Goal: Task Accomplishment & Management: Use online tool/utility

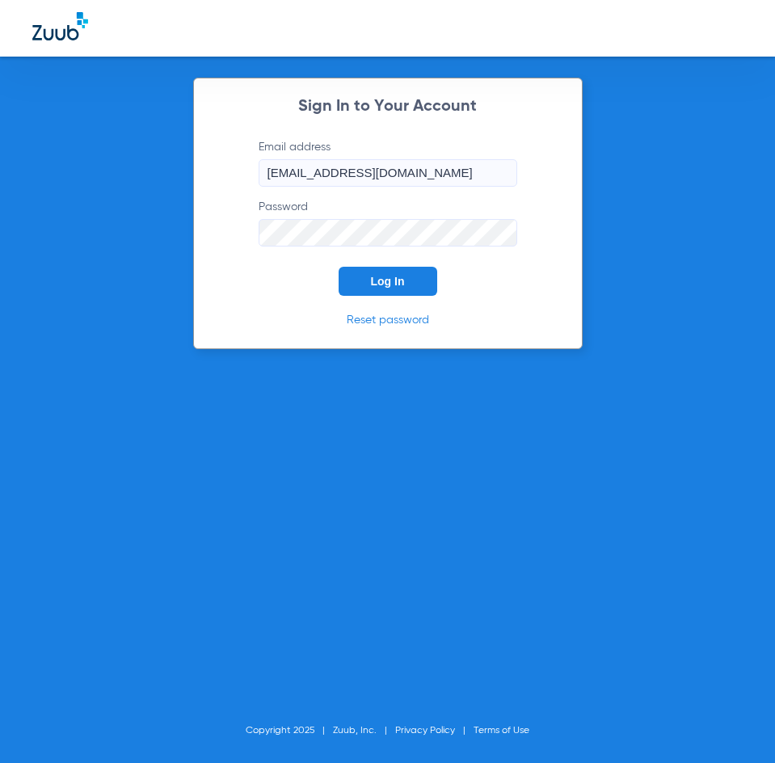
click at [389, 286] on span "Log In" at bounding box center [388, 281] width 34 height 13
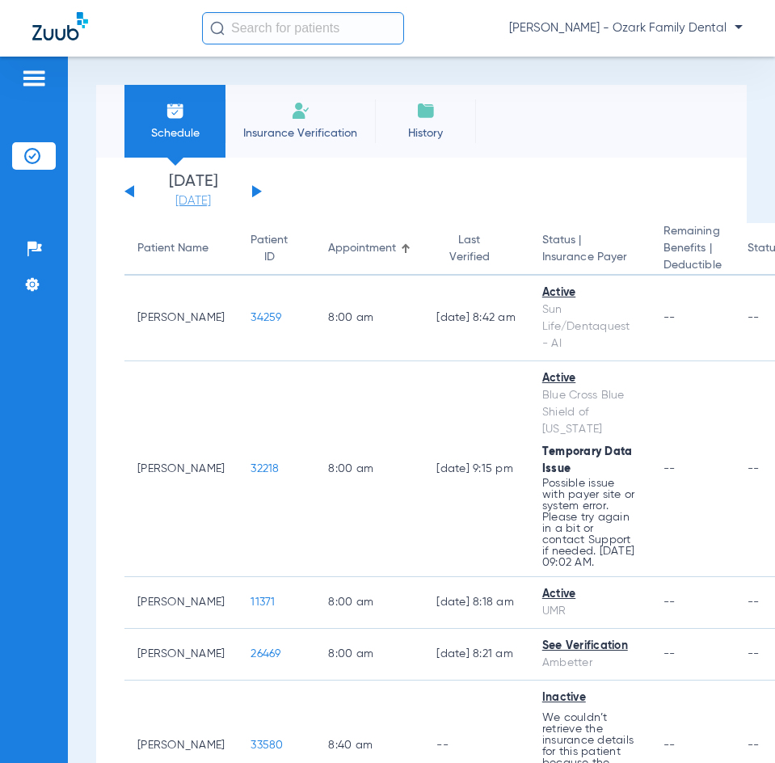
click at [206, 195] on link "[DATE]" at bounding box center [193, 201] width 97 height 16
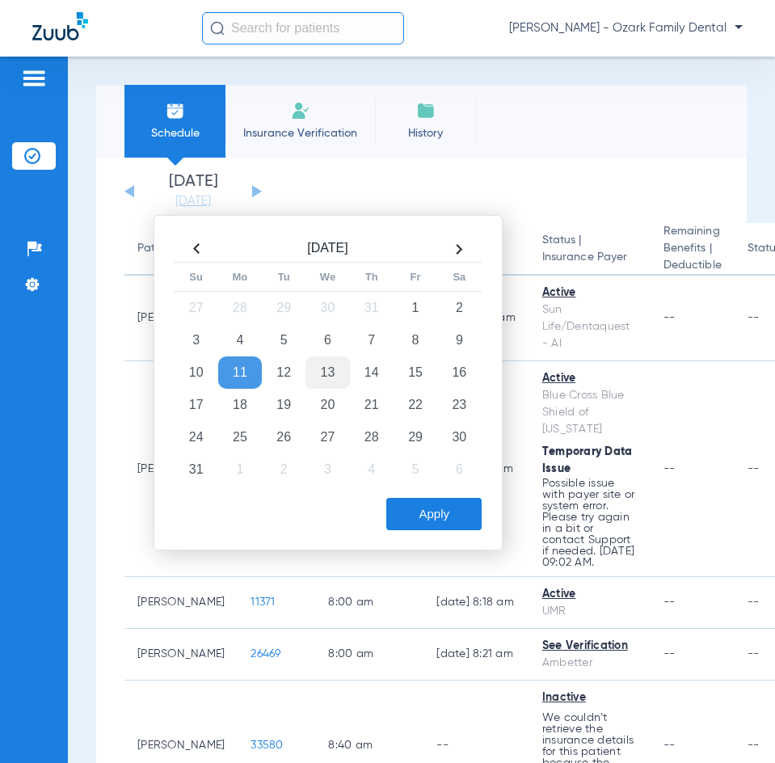
click at [329, 377] on td "13" at bounding box center [327, 372] width 44 height 32
click at [418, 527] on button "Apply" at bounding box center [433, 514] width 95 height 32
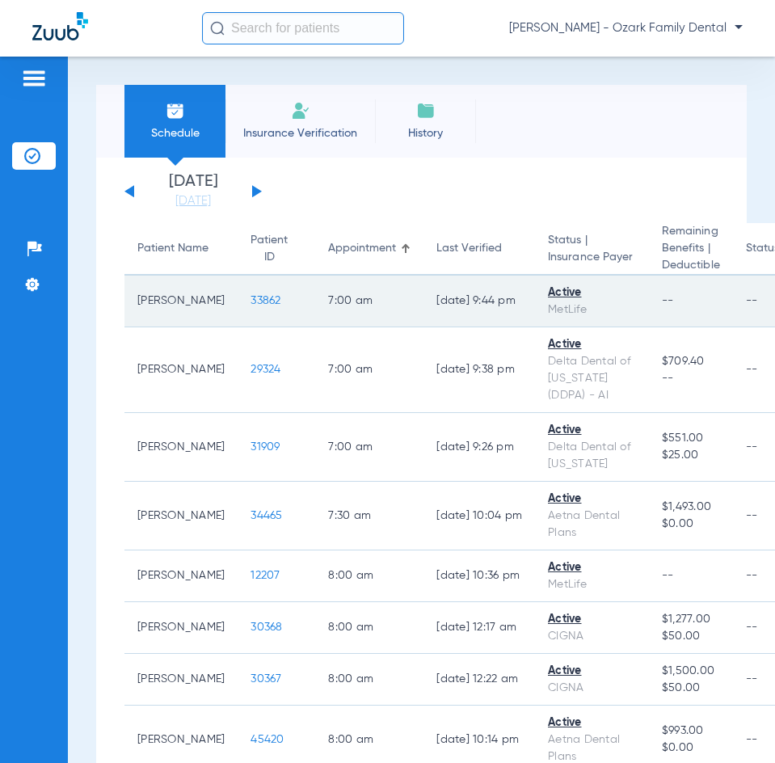
click at [261, 306] on span "33862" at bounding box center [265, 300] width 30 height 11
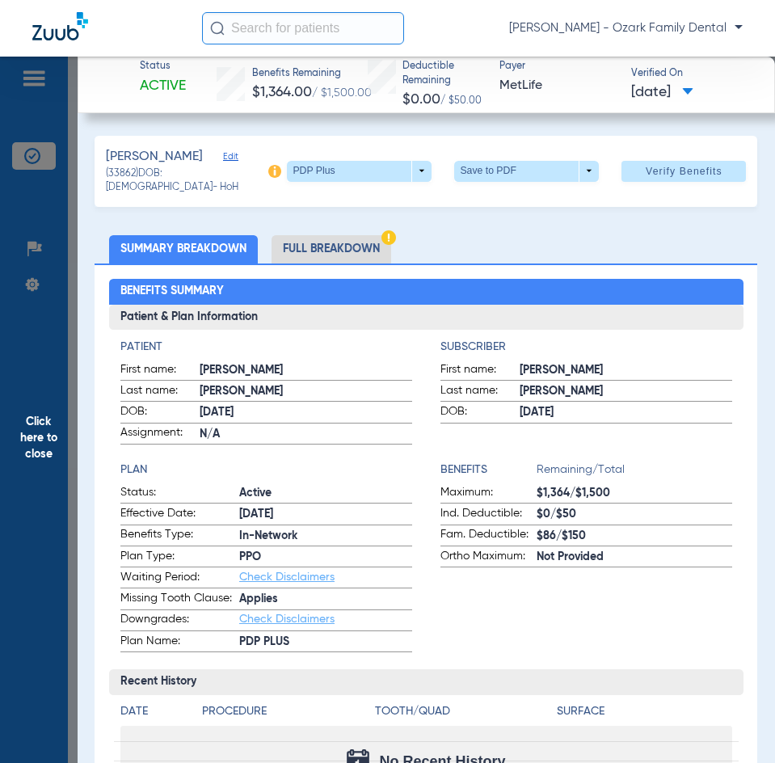
click at [141, 463] on h4 "Plan" at bounding box center [266, 469] width 292 height 17
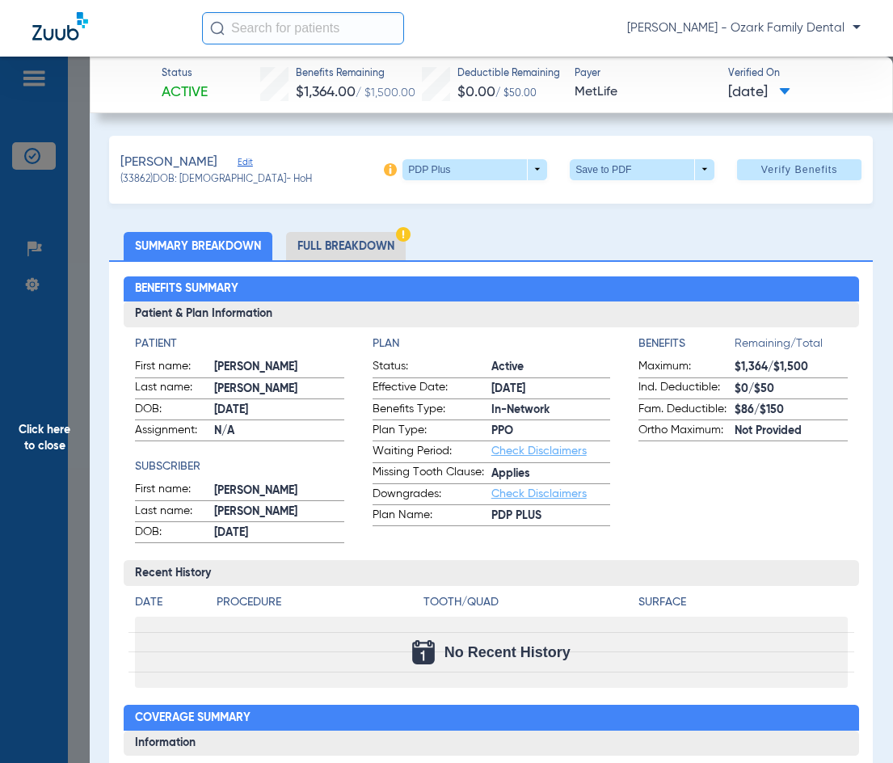
click at [307, 514] on span "[PERSON_NAME]" at bounding box center [279, 511] width 130 height 17
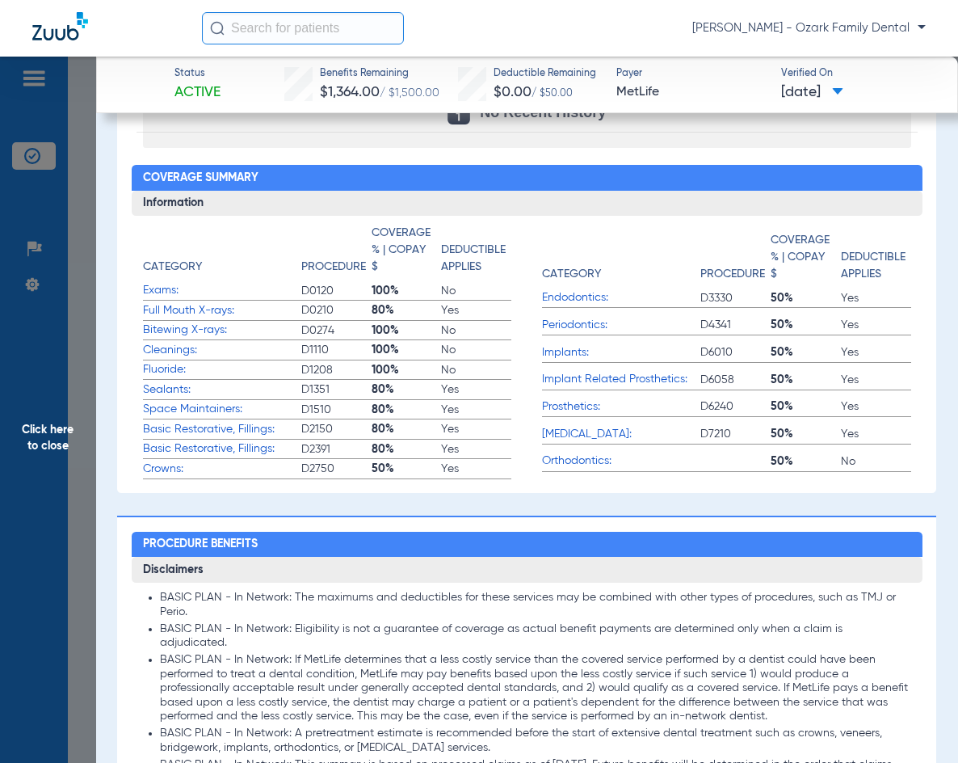
scroll to position [565, 0]
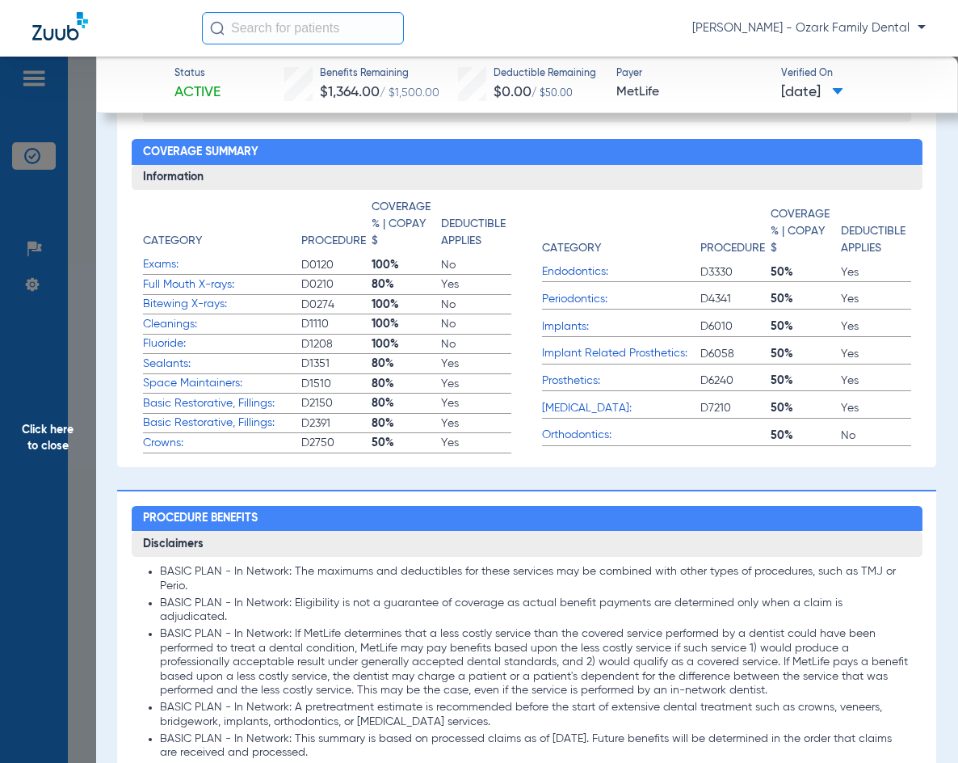
click at [62, 431] on span "Click here to close" at bounding box center [48, 438] width 96 height 763
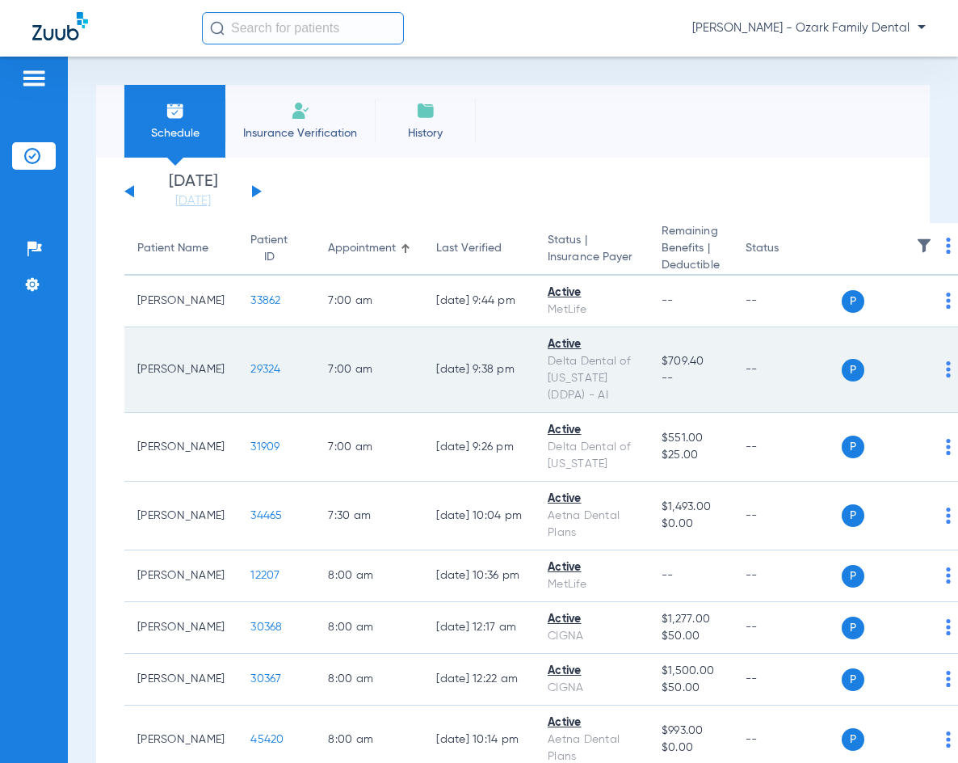
click at [268, 369] on span "29324" at bounding box center [265, 368] width 30 height 11
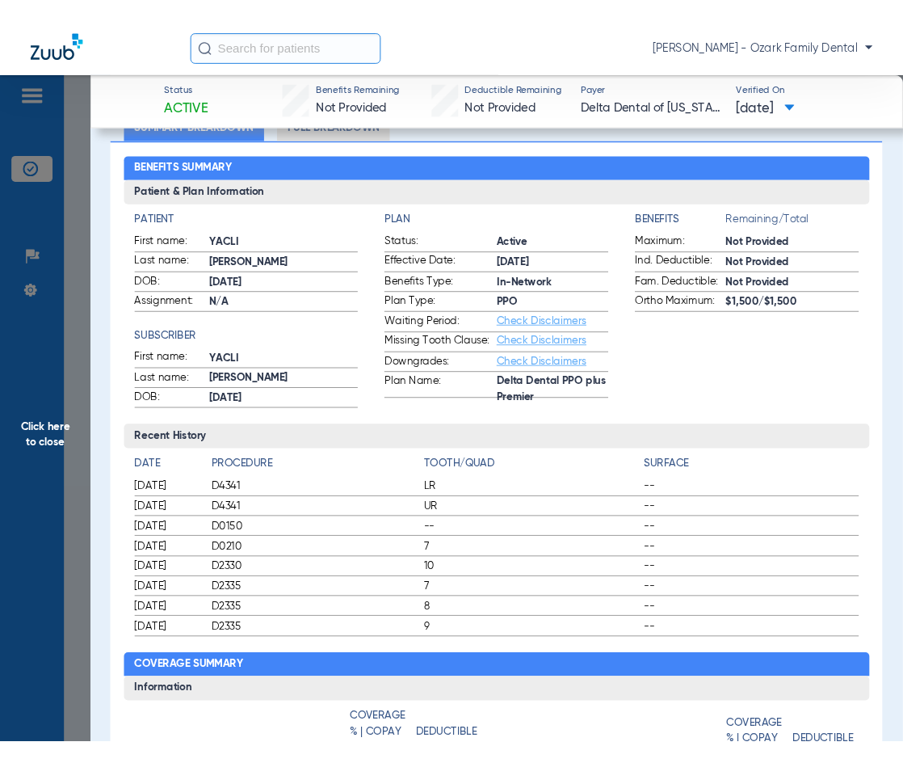
scroll to position [162, 0]
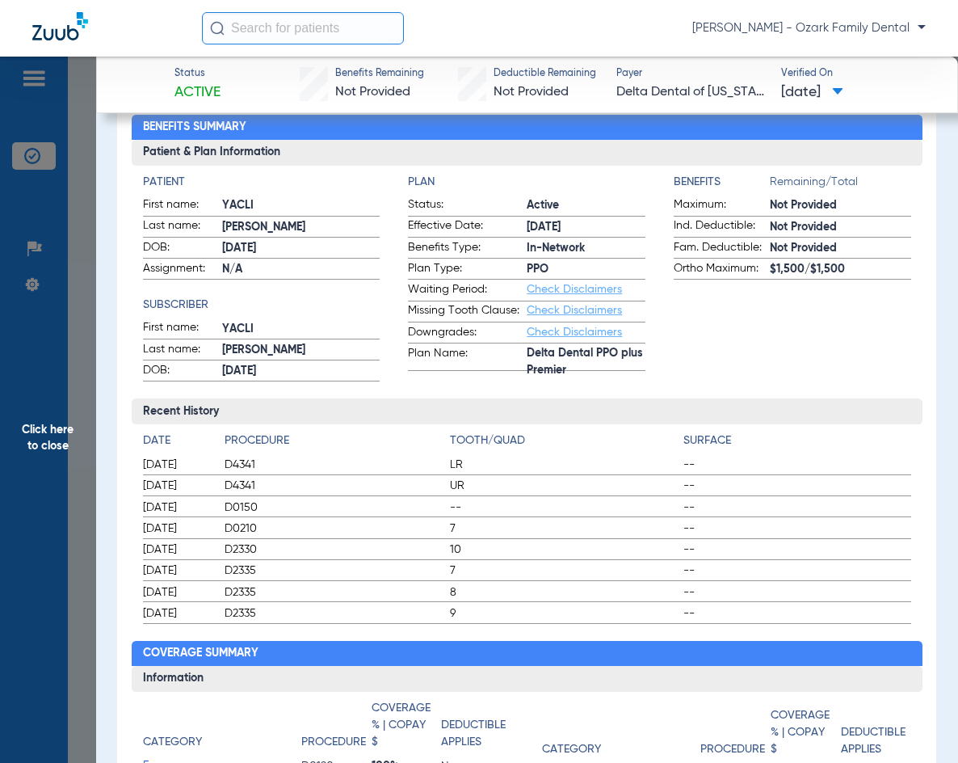
click at [419, 382] on div "Patient & Plan Information Patient First name: YACLI Last name: [PERSON_NAME] D…" at bounding box center [527, 382] width 791 height 484
click at [757, 360] on app-benefits-information "Benefits Remaining/Total Maximum: Not Provided Ind. Deductible: Not Provided Fa…" at bounding box center [792, 278] width 237 height 208
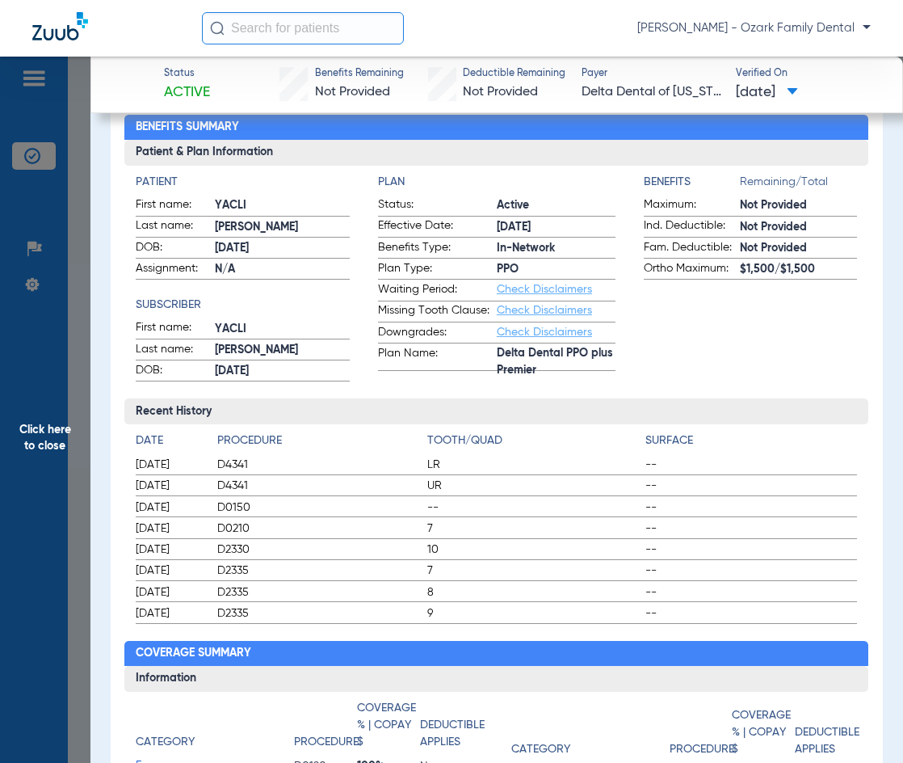
click at [467, 388] on div "Patient & Plan Information Patient First name: YACLI Last name: [PERSON_NAME] D…" at bounding box center [496, 382] width 744 height 484
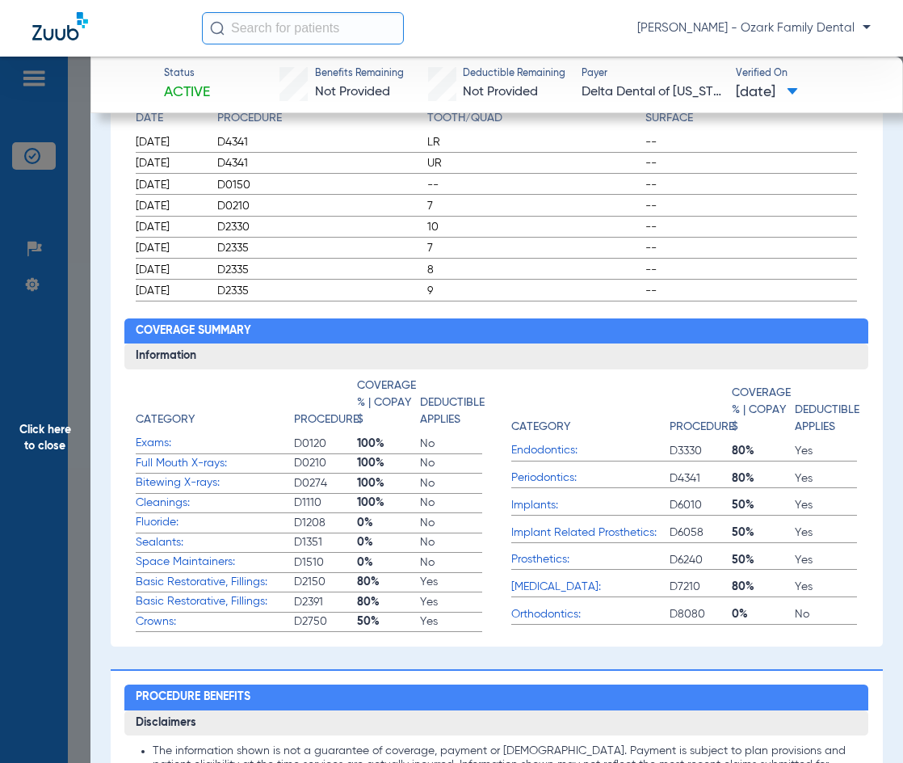
scroll to position [485, 0]
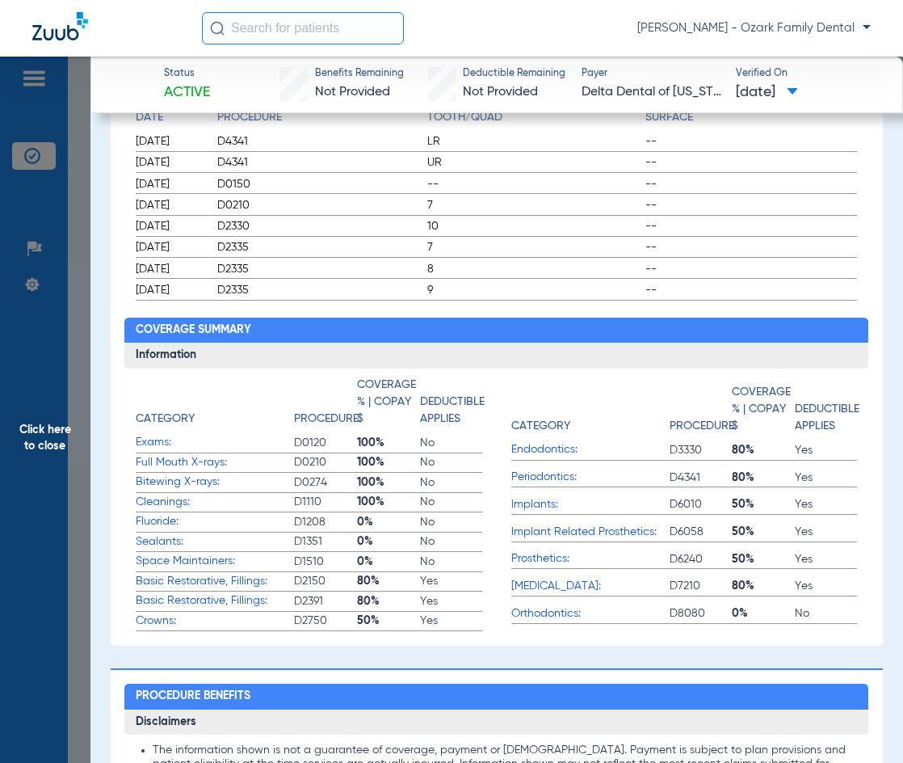
click at [466, 280] on div "[DATE] D2335 9 --" at bounding box center [496, 290] width 721 height 20
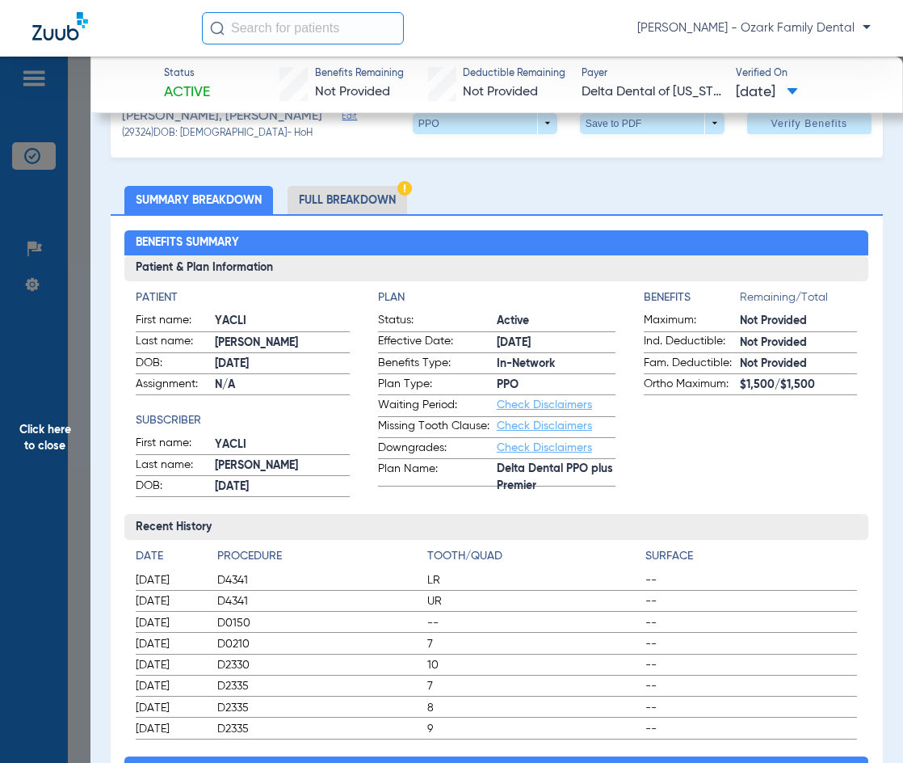
scroll to position [0, 0]
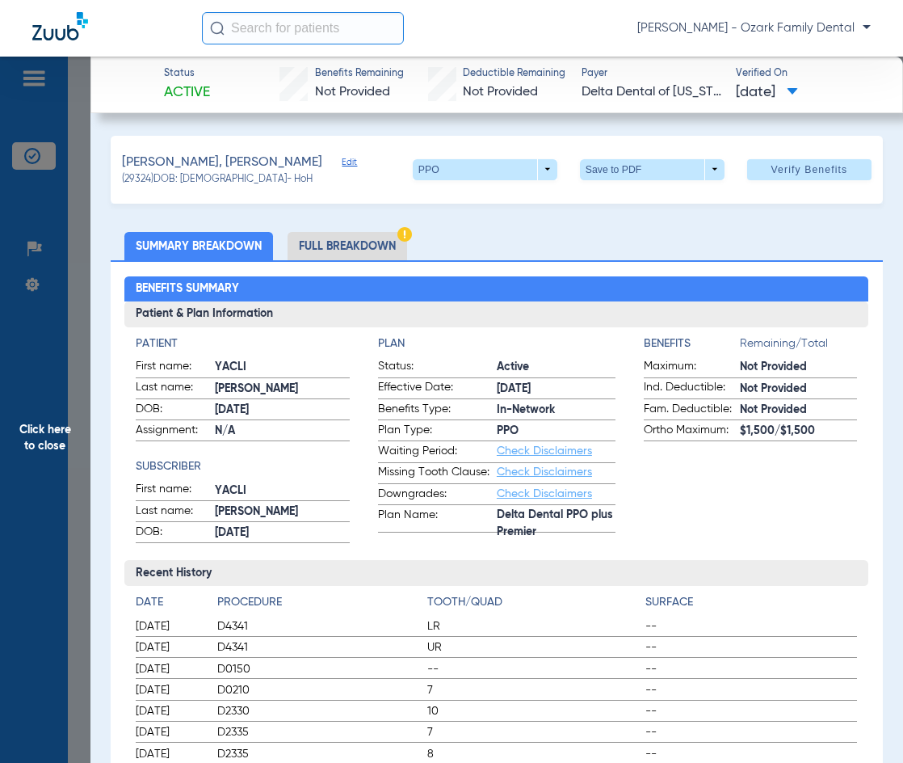
click at [715, 527] on app-benefits-information "Benefits Remaining/Total Maximum: Not Provided Ind. Deductible: Not Provided Fa…" at bounding box center [750, 439] width 213 height 208
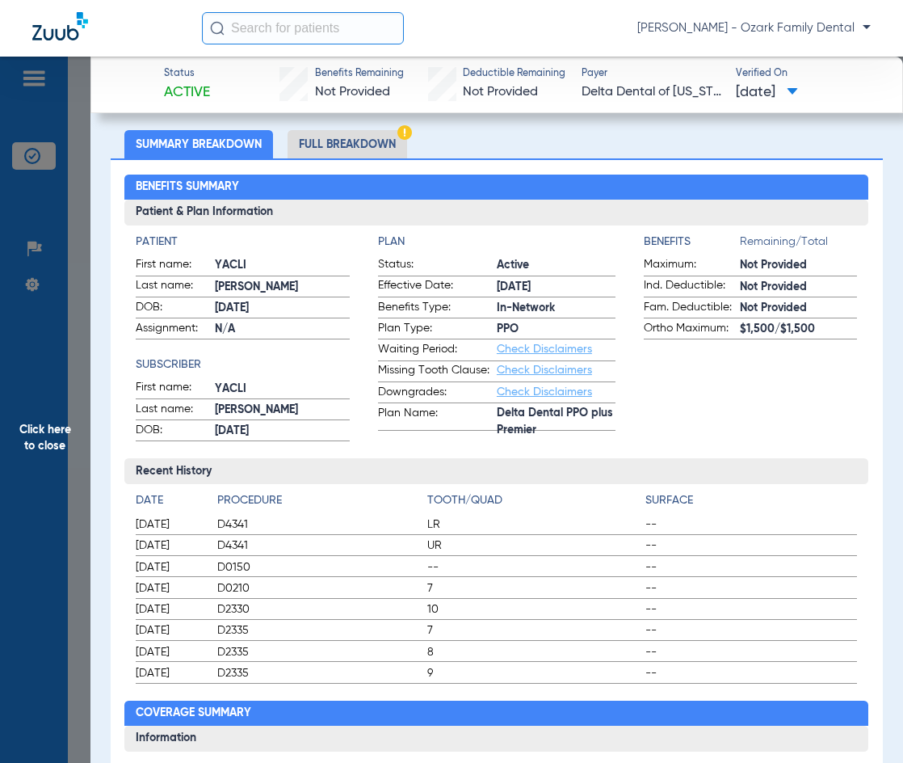
scroll to position [81, 0]
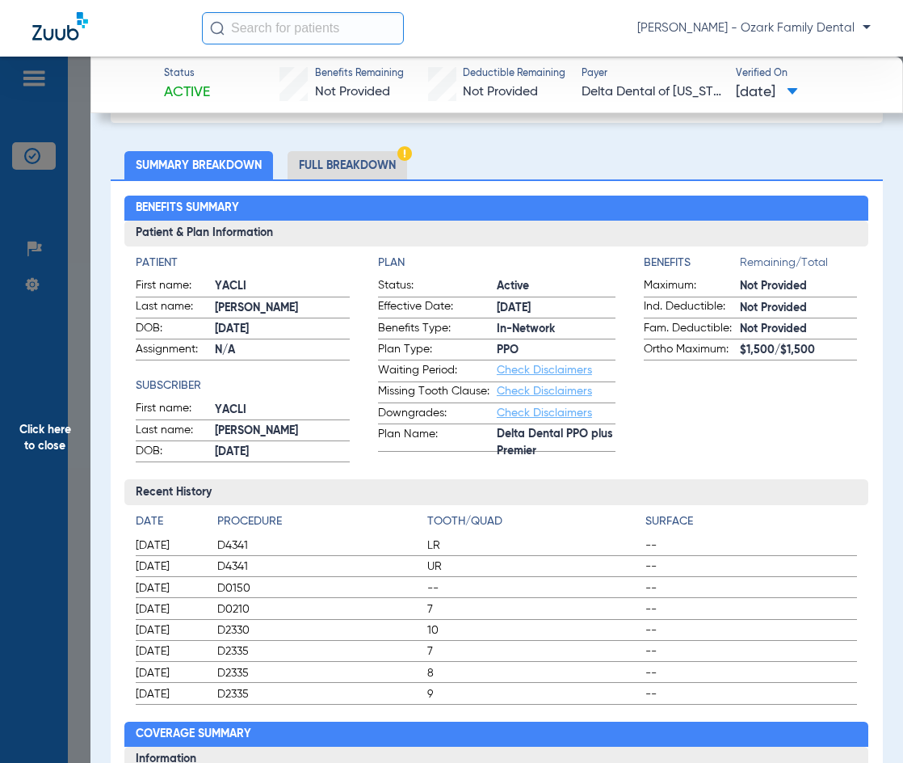
click at [605, 193] on div "Benefits Summary Patient & Plan Information Patient First name: YACLI Last name…" at bounding box center [497, 614] width 772 height 870
click at [78, 431] on span "Click here to close" at bounding box center [45, 438] width 90 height 763
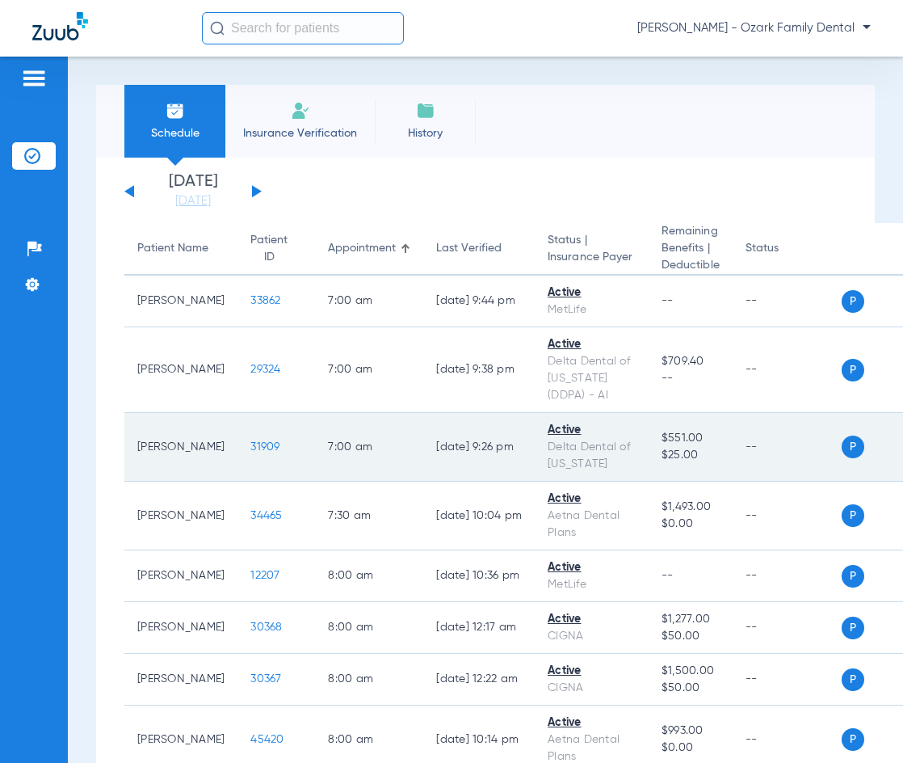
click at [269, 448] on span "31909" at bounding box center [264, 446] width 29 height 11
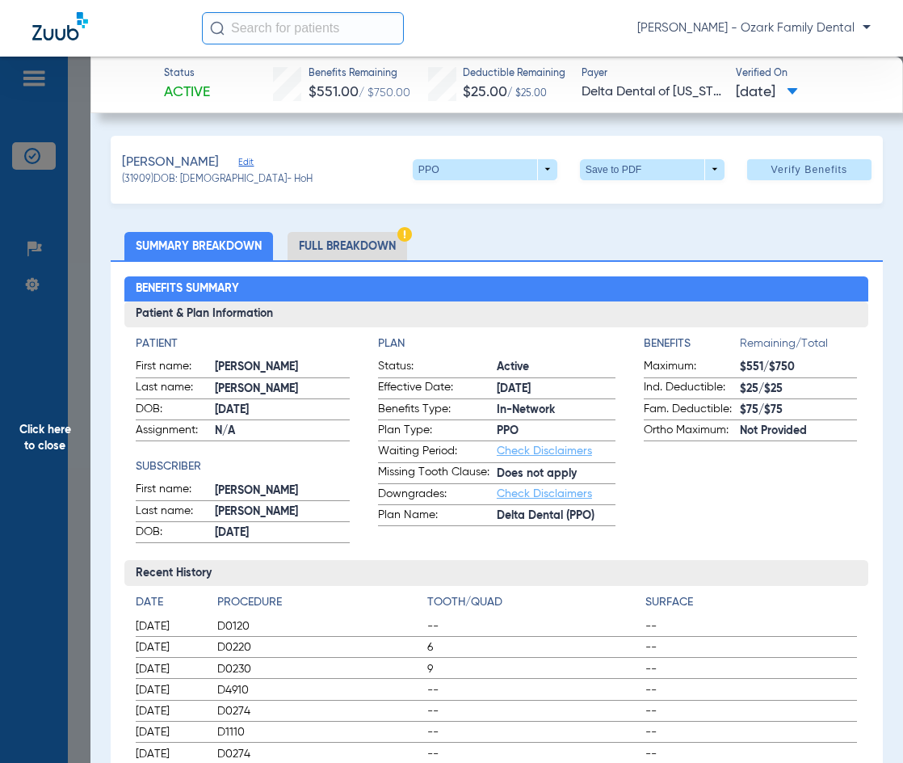
drag, startPoint x: 711, startPoint y: 460, endPoint x: 718, endPoint y: 499, distance: 40.2
click at [718, 499] on app-benefits-information "Benefits Remaining/Total Maximum: $551/$750 Ind. Deductible: $25/$25 Fam. Deduc…" at bounding box center [750, 439] width 213 height 208
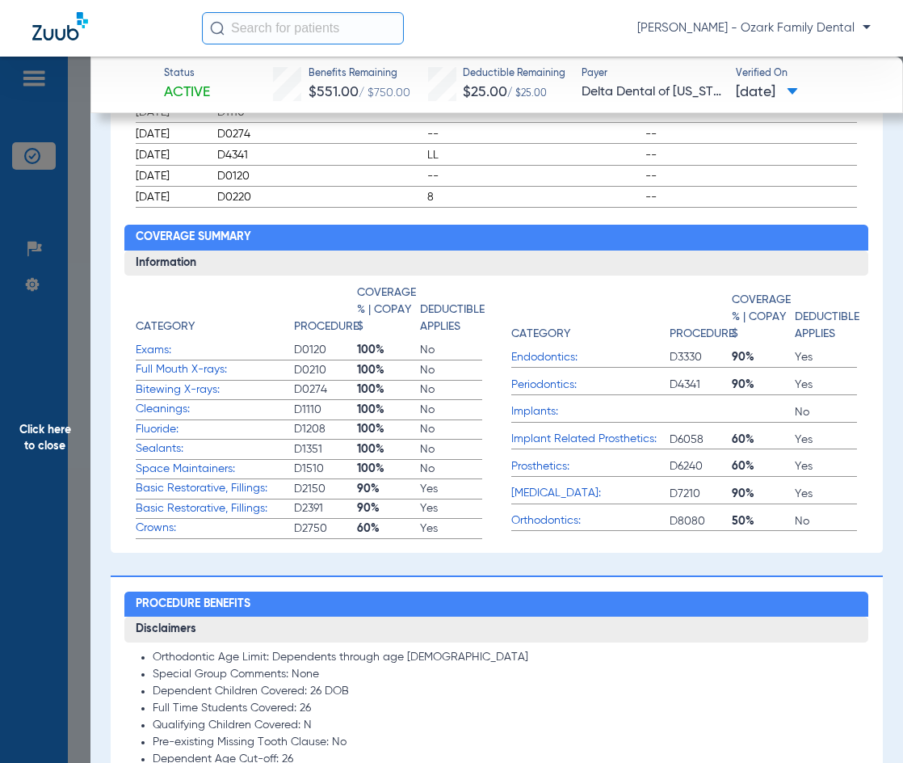
scroll to position [646, 0]
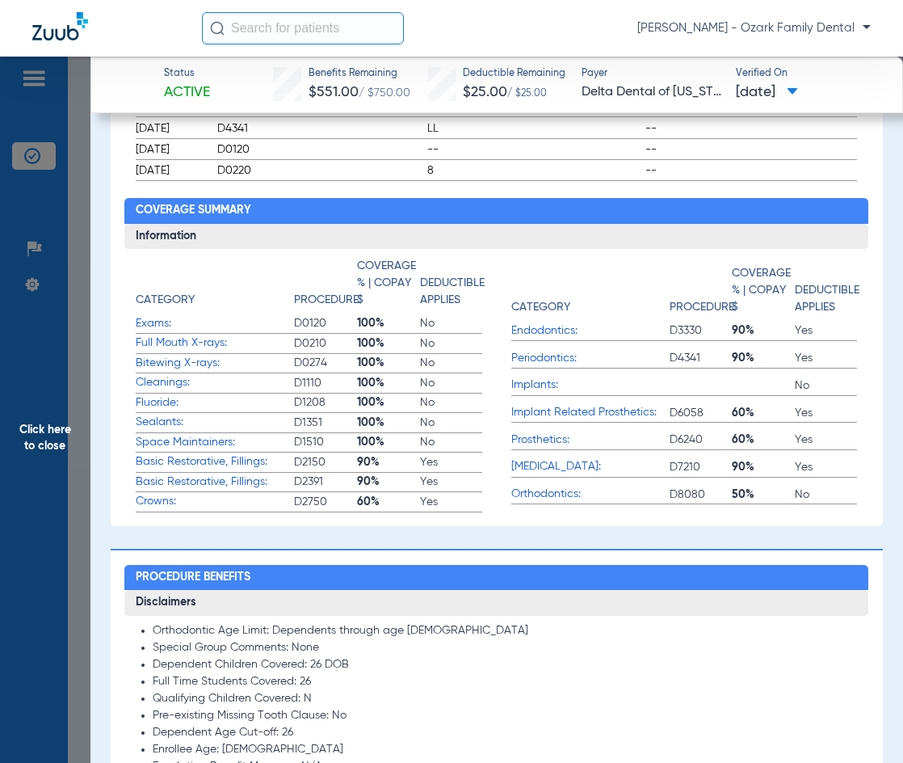
click at [591, 603] on h3 "Disclaimers" at bounding box center [496, 603] width 744 height 26
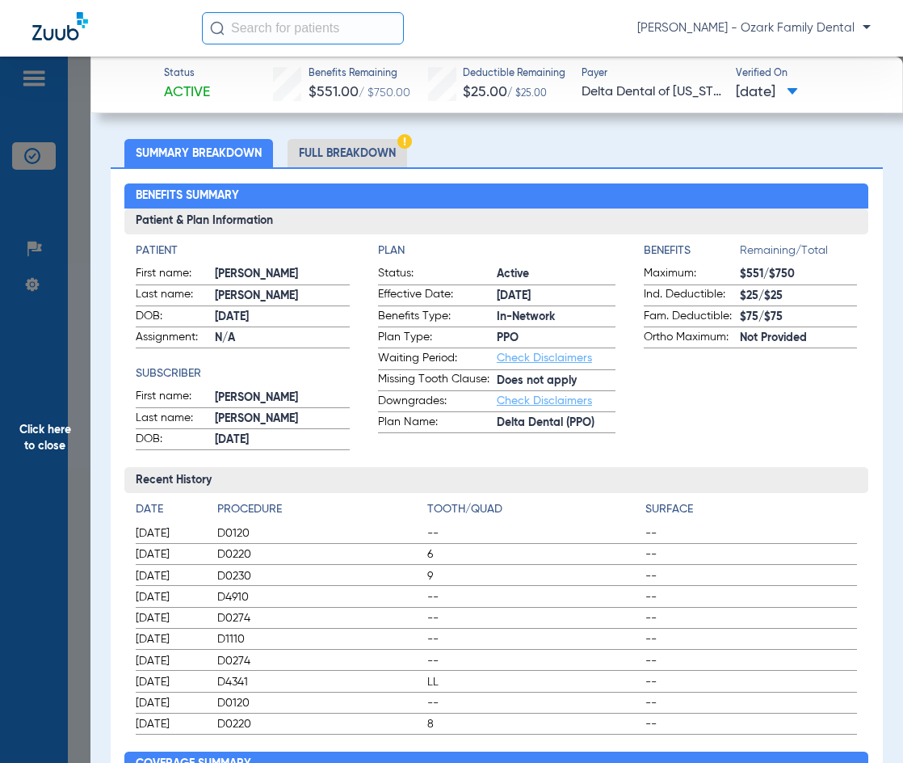
scroll to position [0, 0]
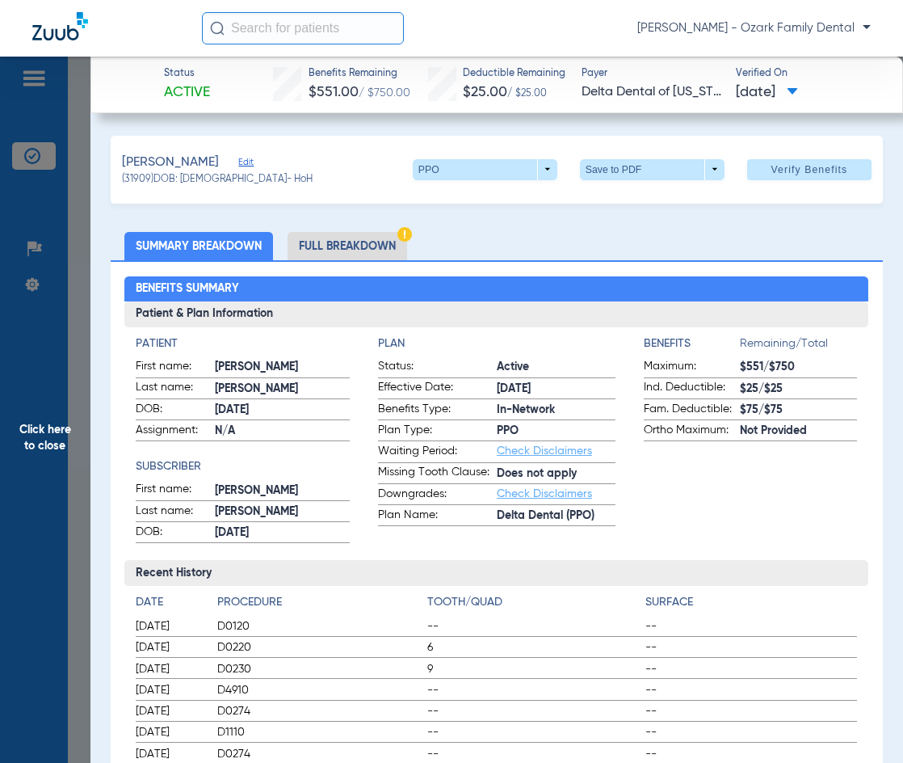
click at [546, 551] on div "Patient & Plan Information Patient First name: [PERSON_NAME] Last name: [PERSON…" at bounding box center [496, 564] width 744 height 526
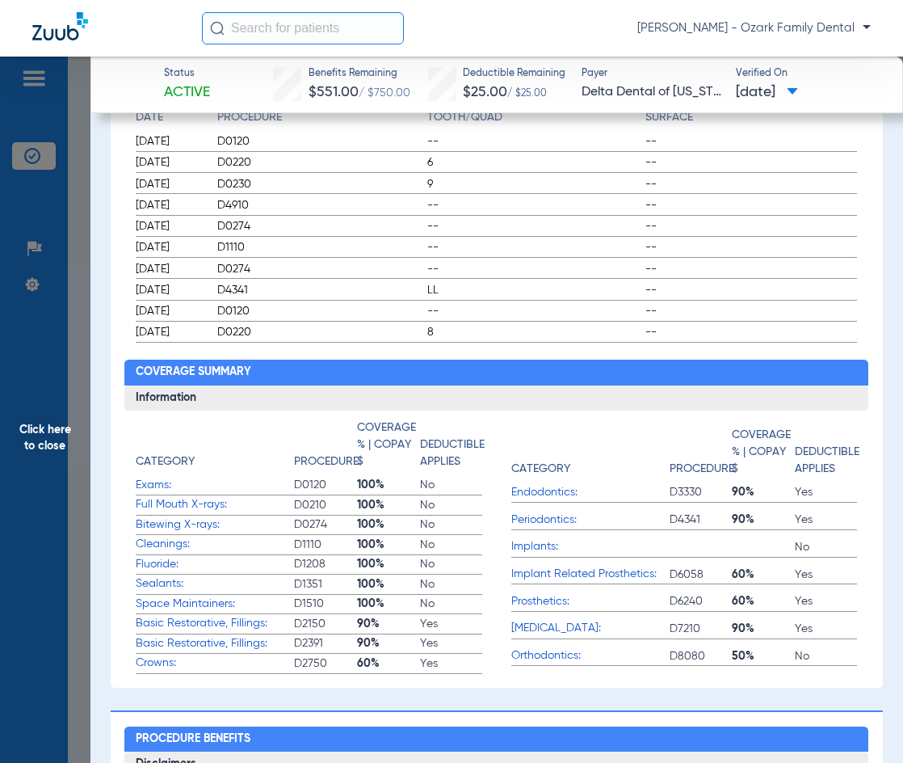
scroll to position [565, 0]
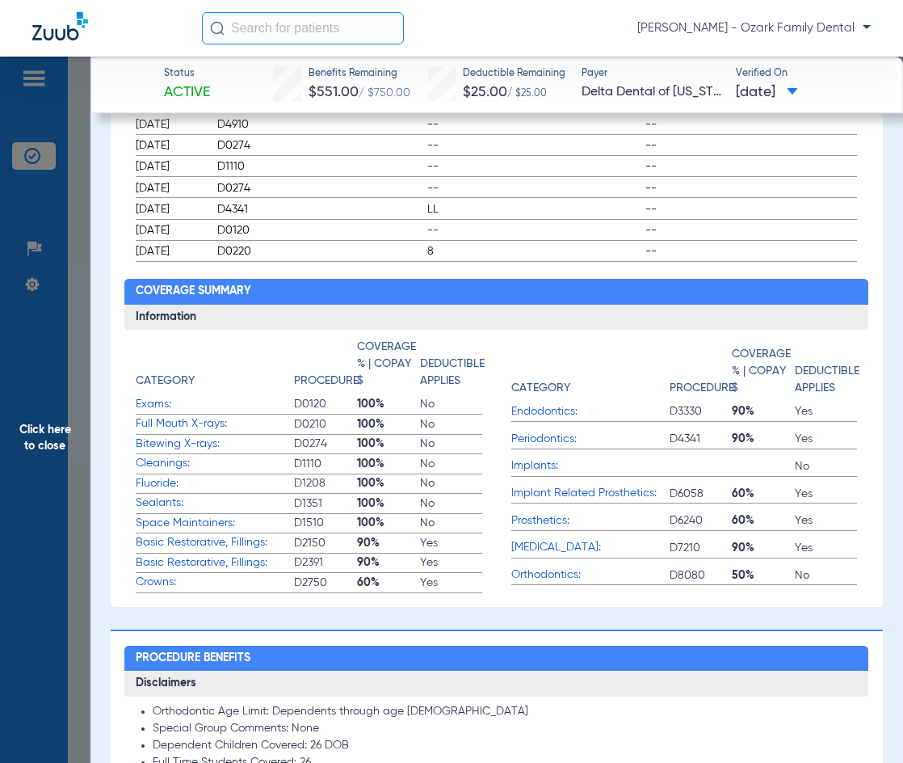
drag, startPoint x: 700, startPoint y: 305, endPoint x: 677, endPoint y: 313, distance: 23.8
click at [695, 305] on h3 "Information" at bounding box center [496, 318] width 744 height 26
click at [48, 404] on span "Click here to close" at bounding box center [45, 438] width 90 height 763
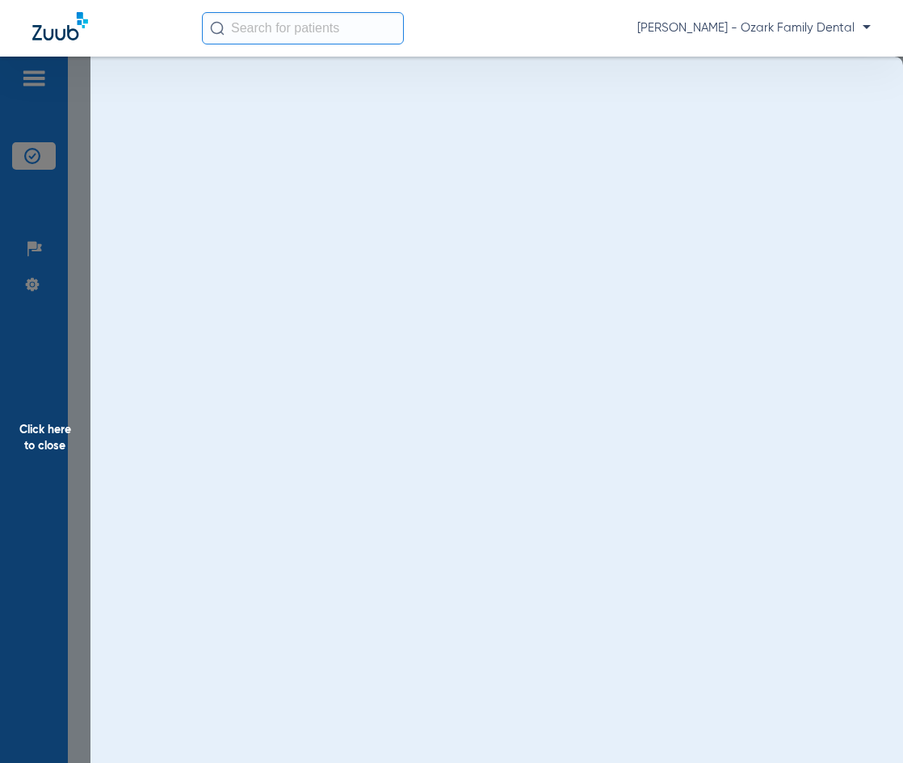
scroll to position [0, 0]
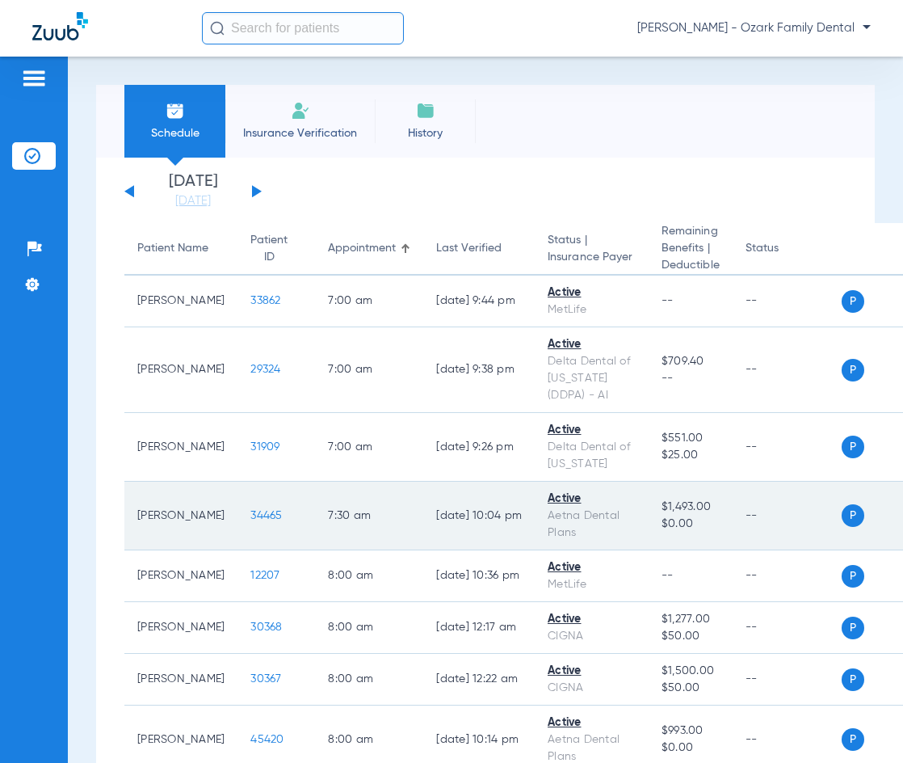
click at [266, 516] on span "34465" at bounding box center [266, 515] width 32 height 11
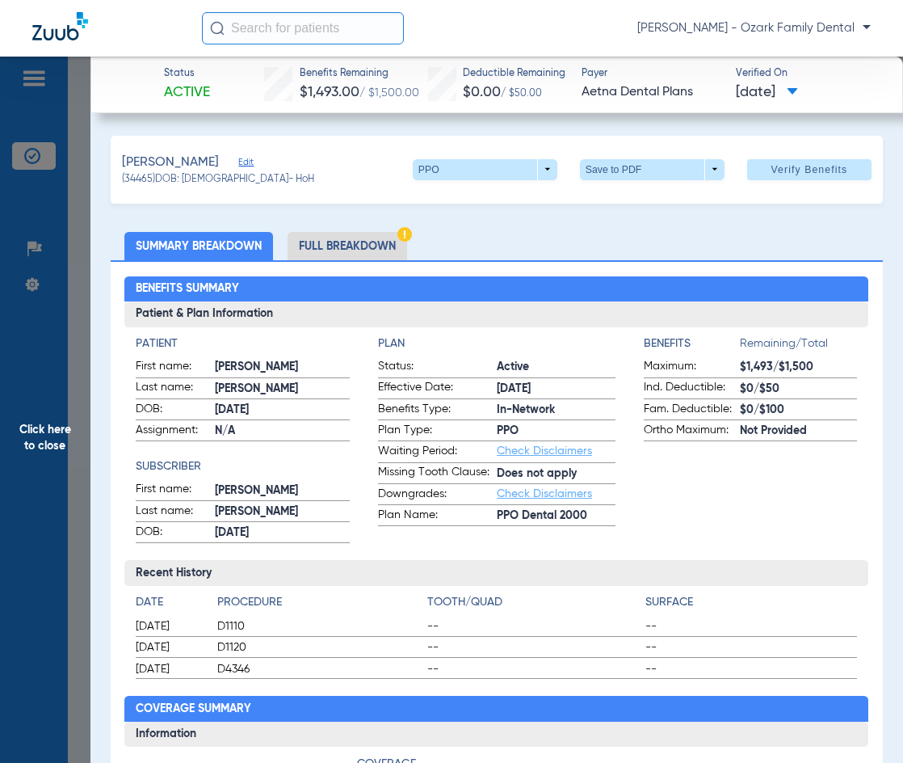
click at [341, 515] on span "[PERSON_NAME]" at bounding box center [282, 511] width 134 height 17
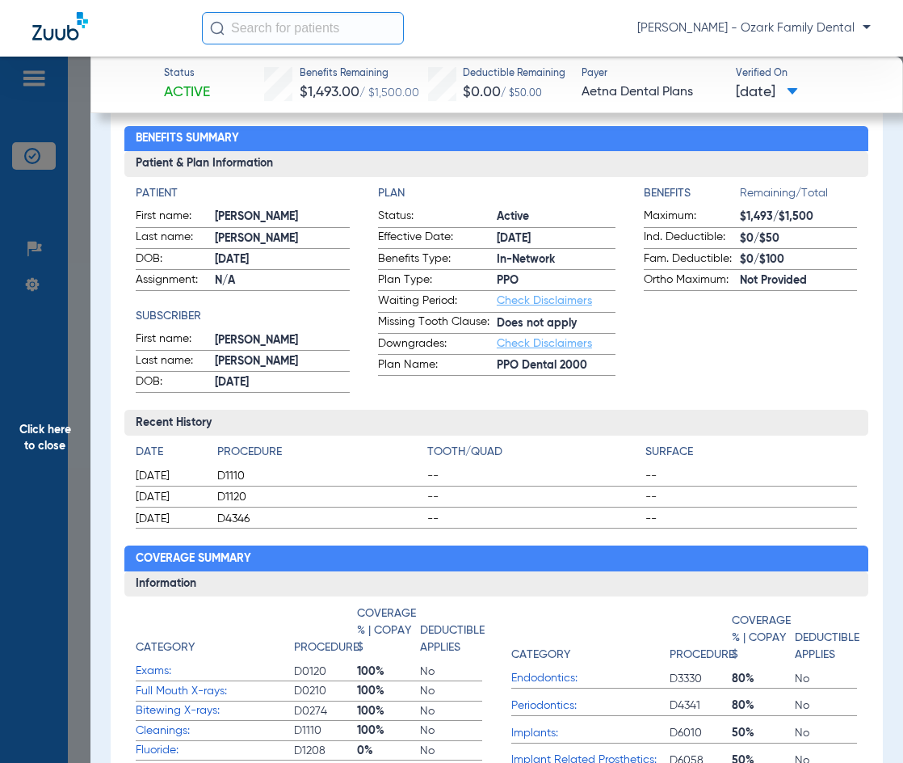
scroll to position [162, 0]
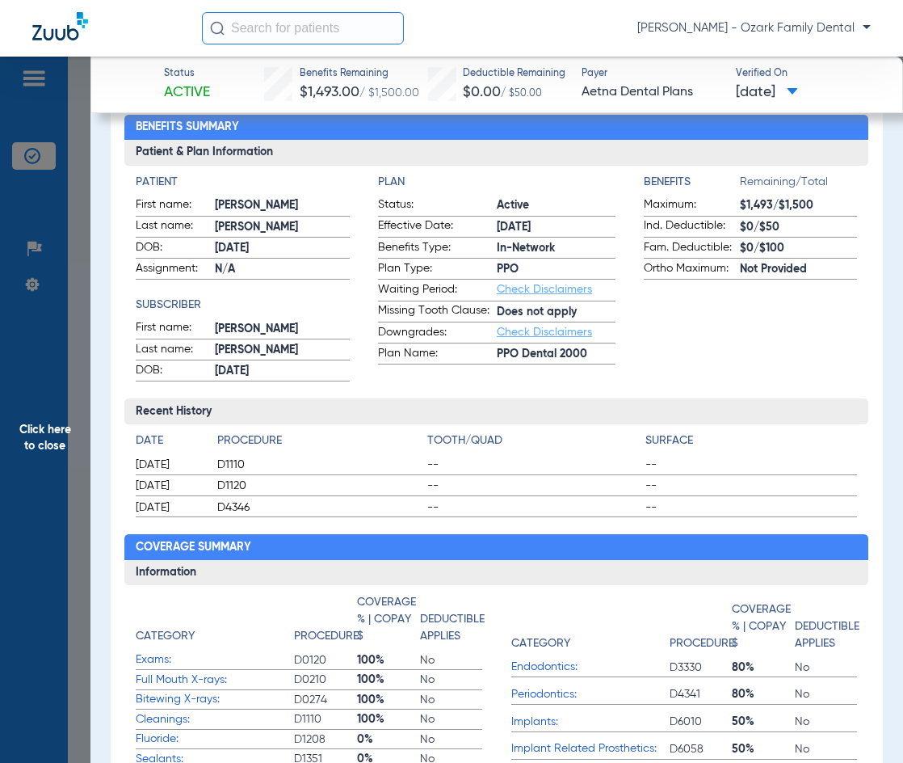
click at [553, 413] on h3 "Recent History" at bounding box center [496, 411] width 744 height 26
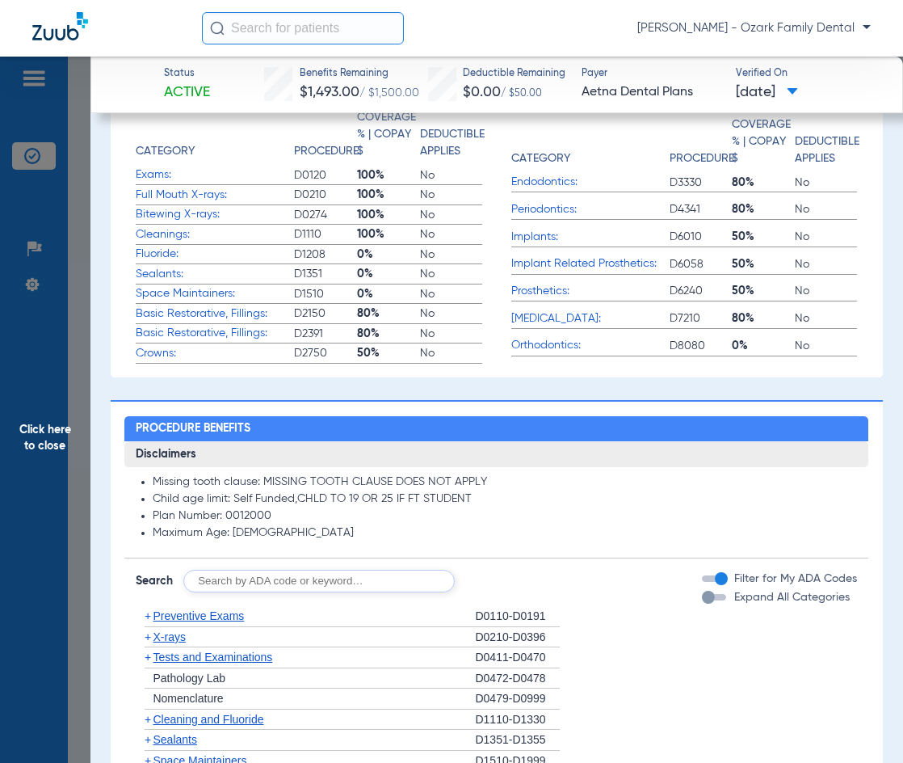
scroll to position [565, 0]
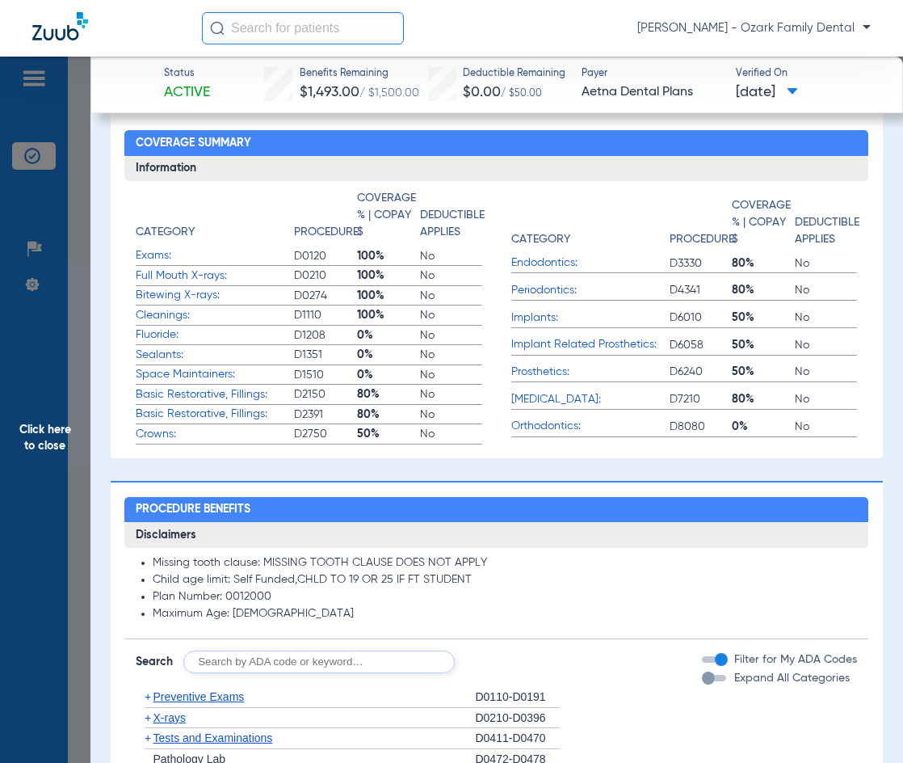
click at [621, 464] on app-breakdown-container "Summary Breakdown Full Breakdown Benefits Summary Patient & Plan Information Pa…" at bounding box center [497, 677] width 772 height 2023
click at [78, 476] on span "Click here to close" at bounding box center [45, 438] width 90 height 763
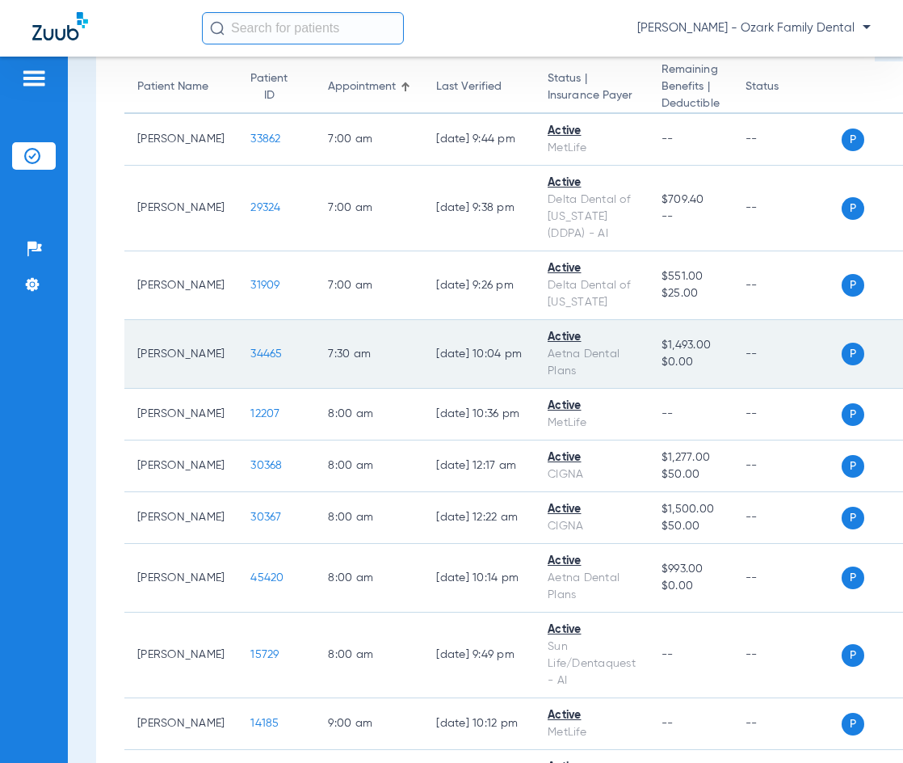
scroll to position [242, 0]
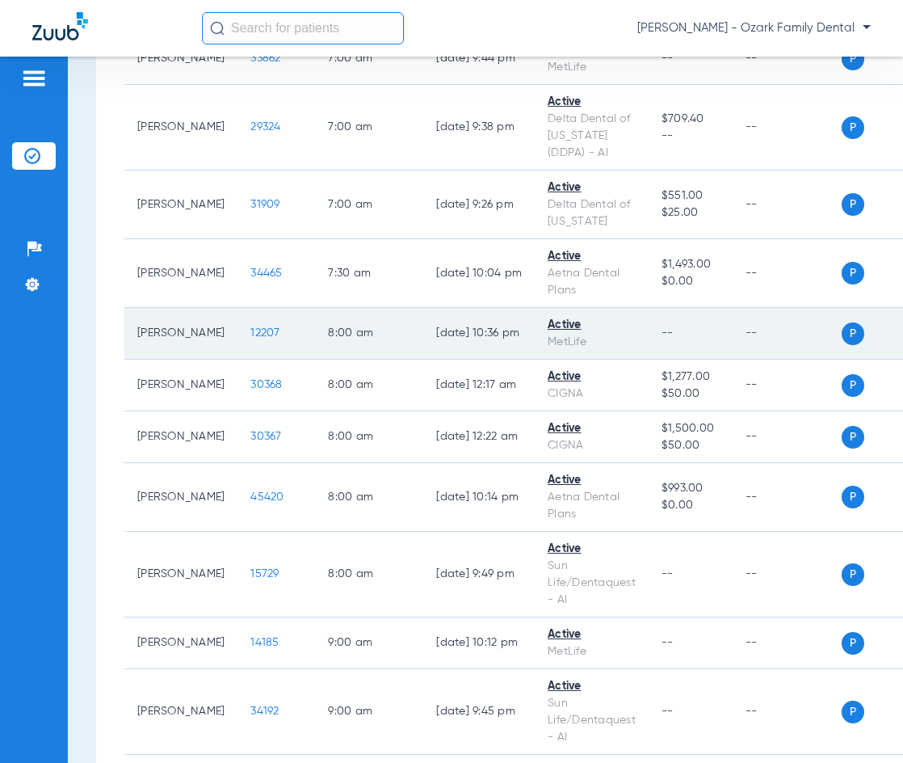
click at [274, 338] on span "12207" at bounding box center [264, 332] width 29 height 11
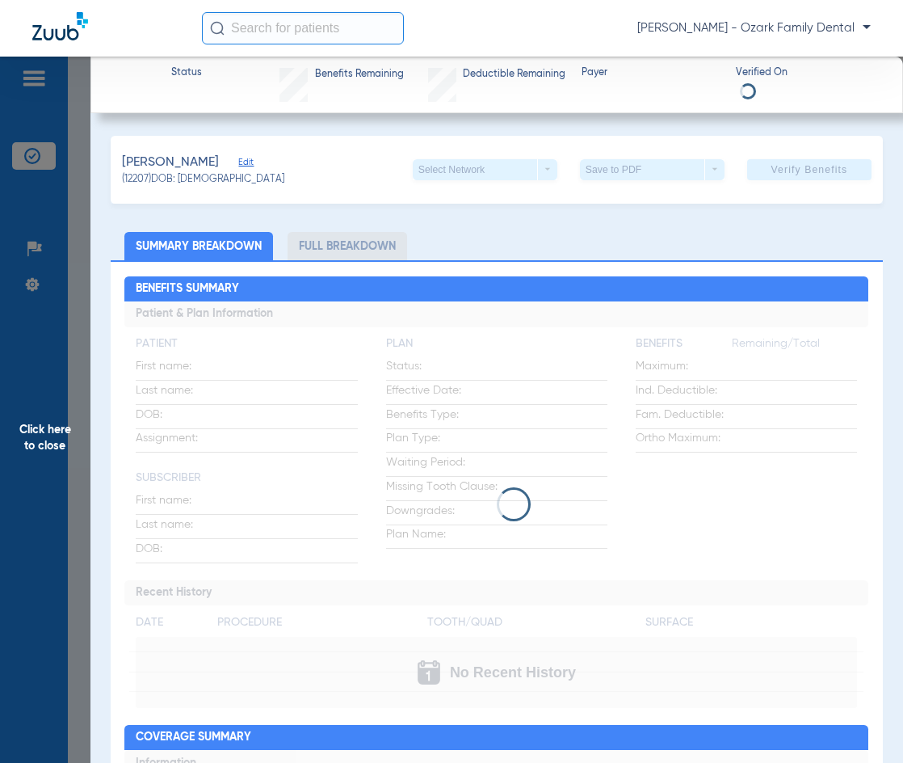
click at [397, 571] on app-loading-indicator at bounding box center [496, 504] width 744 height 406
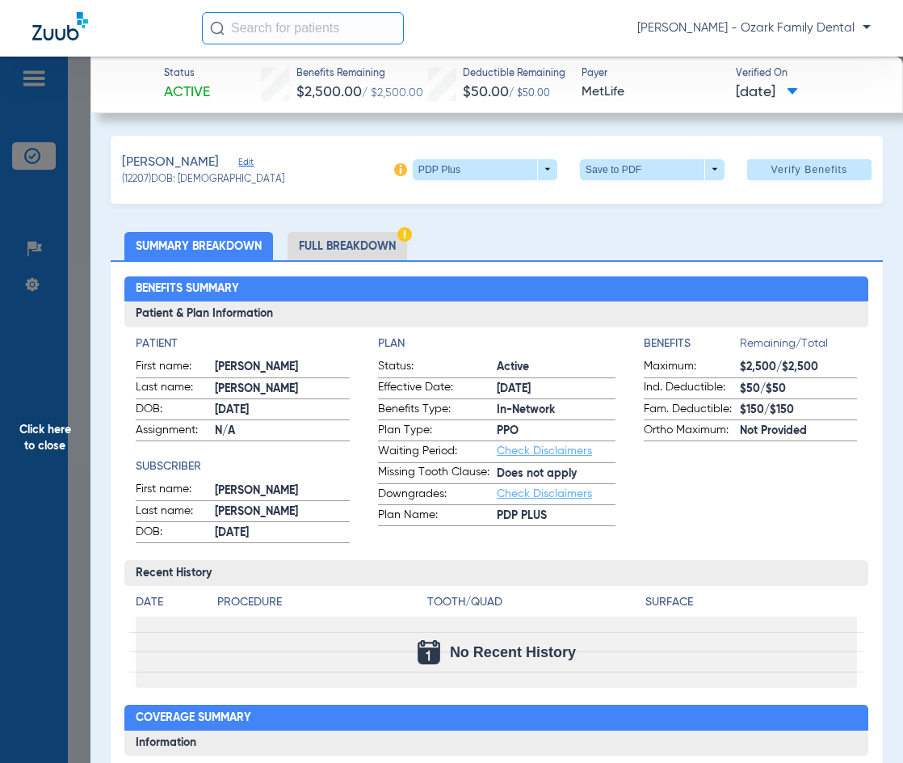
click at [554, 552] on div "Patient & Plan Information Patient First name: [PERSON_NAME] Last name: [PERSON…" at bounding box center [496, 494] width 744 height 386
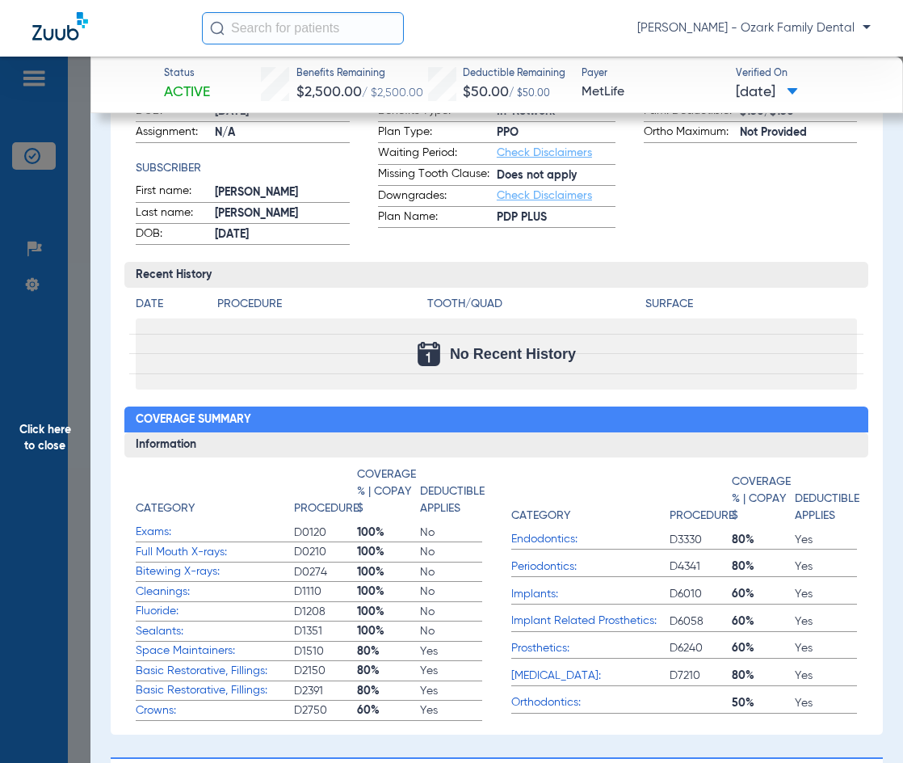
scroll to position [323, 0]
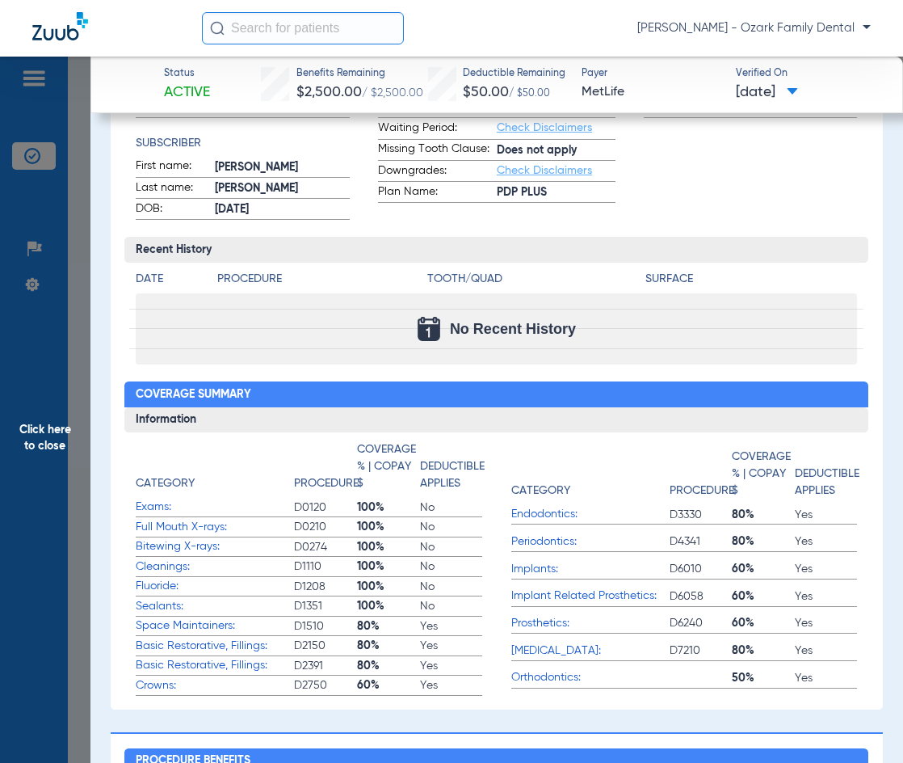
click at [368, 291] on div at bounding box center [496, 299] width 734 height 20
click at [410, 330] on div "No Recent History" at bounding box center [496, 328] width 721 height 71
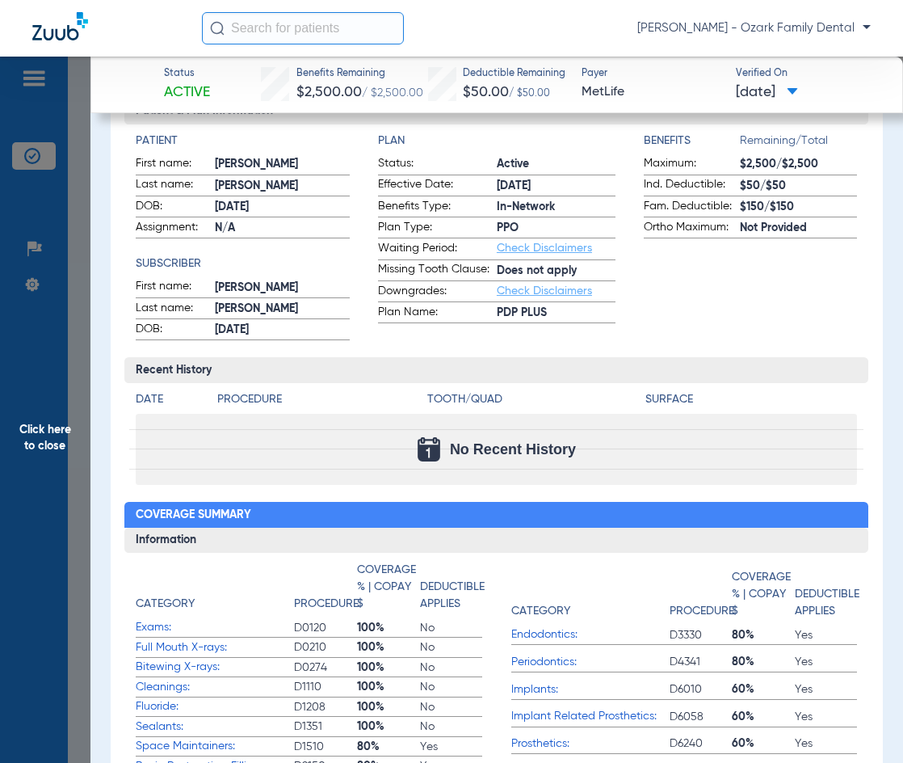
scroll to position [0, 0]
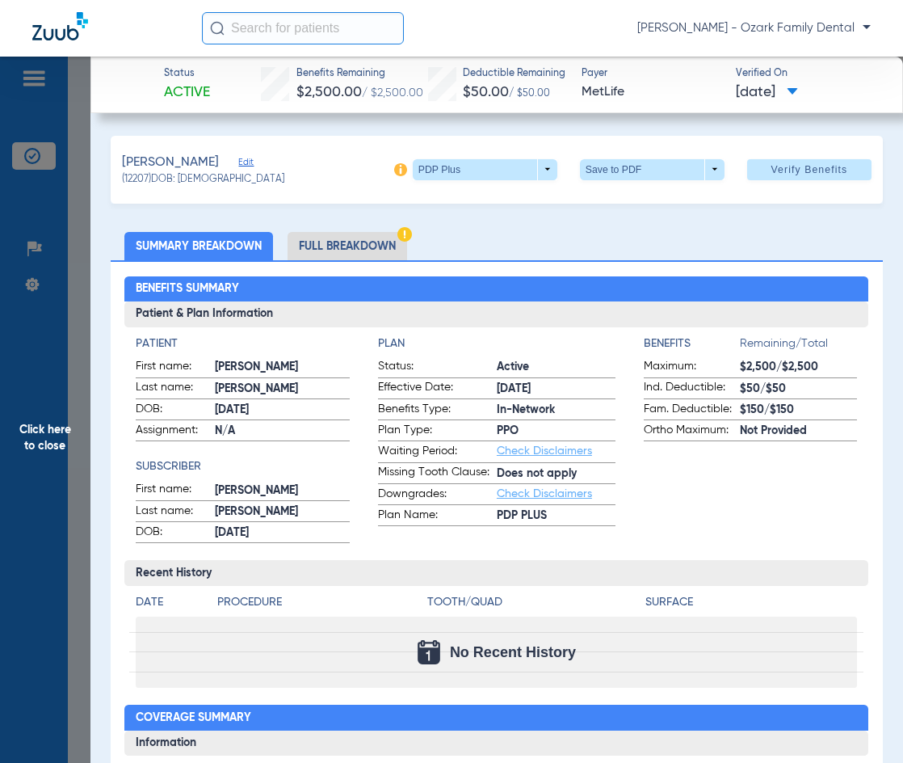
click at [55, 433] on span "Click here to close" at bounding box center [45, 438] width 90 height 763
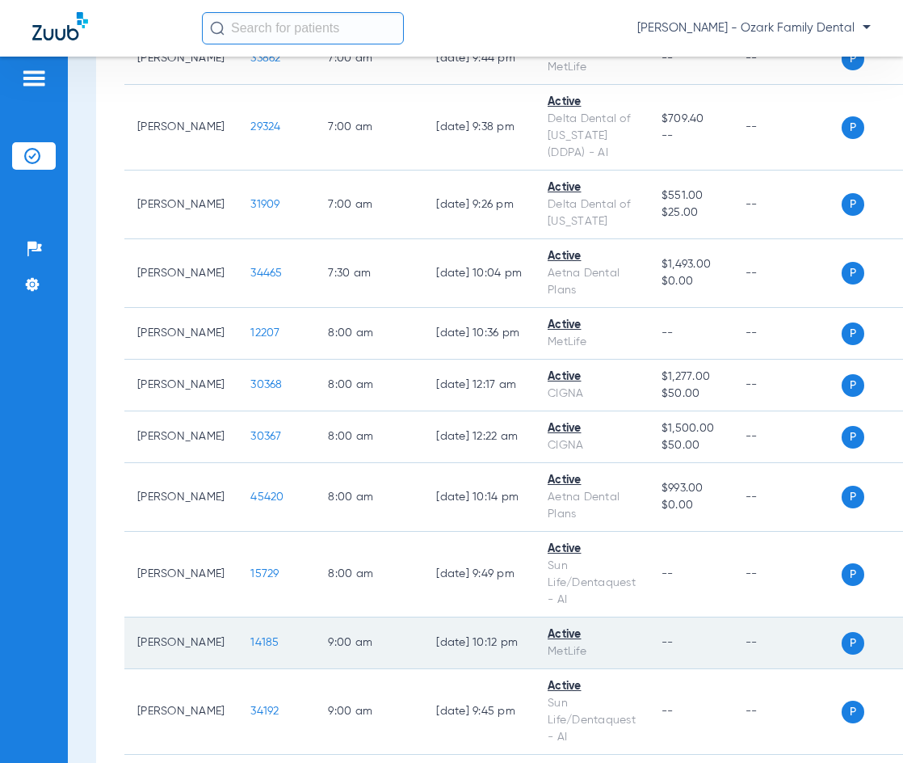
click at [267, 642] on span "14185" at bounding box center [264, 642] width 28 height 11
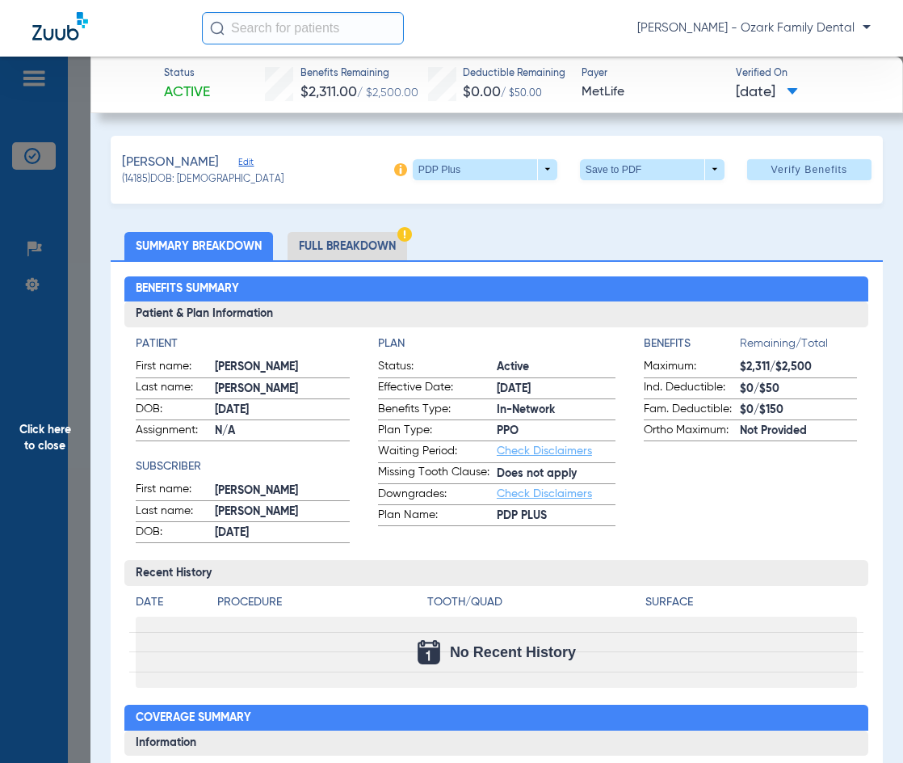
click at [636, 518] on app-patient-and-plan-information "Patient First name: [PERSON_NAME] Last name: [PERSON_NAME] DOB: [DEMOGRAPHIC_DA…" at bounding box center [496, 439] width 721 height 208
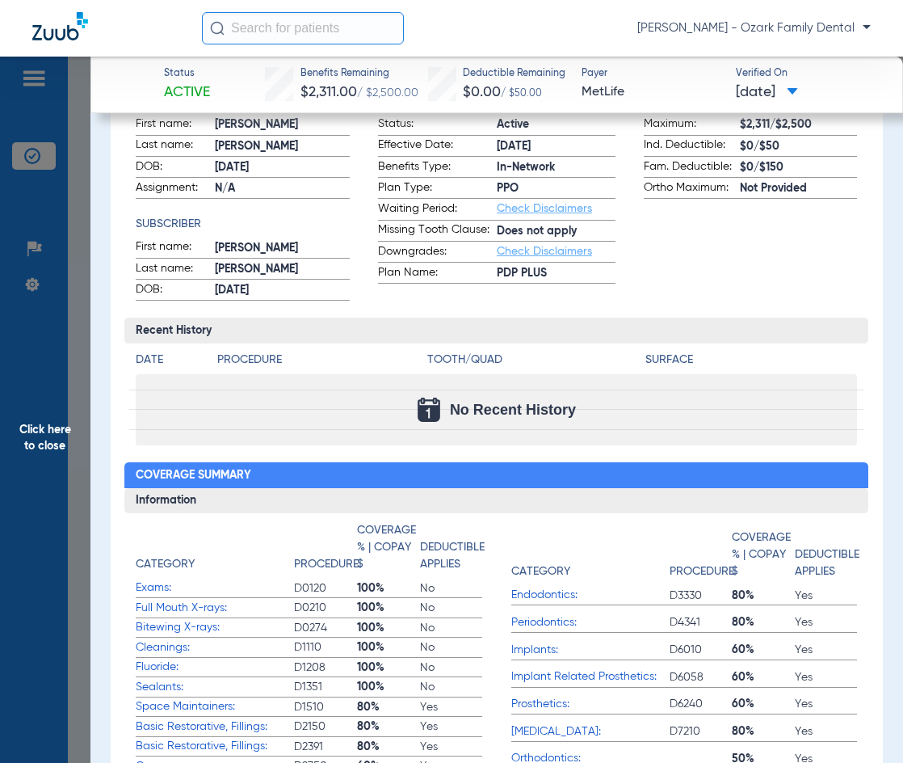
scroll to position [323, 0]
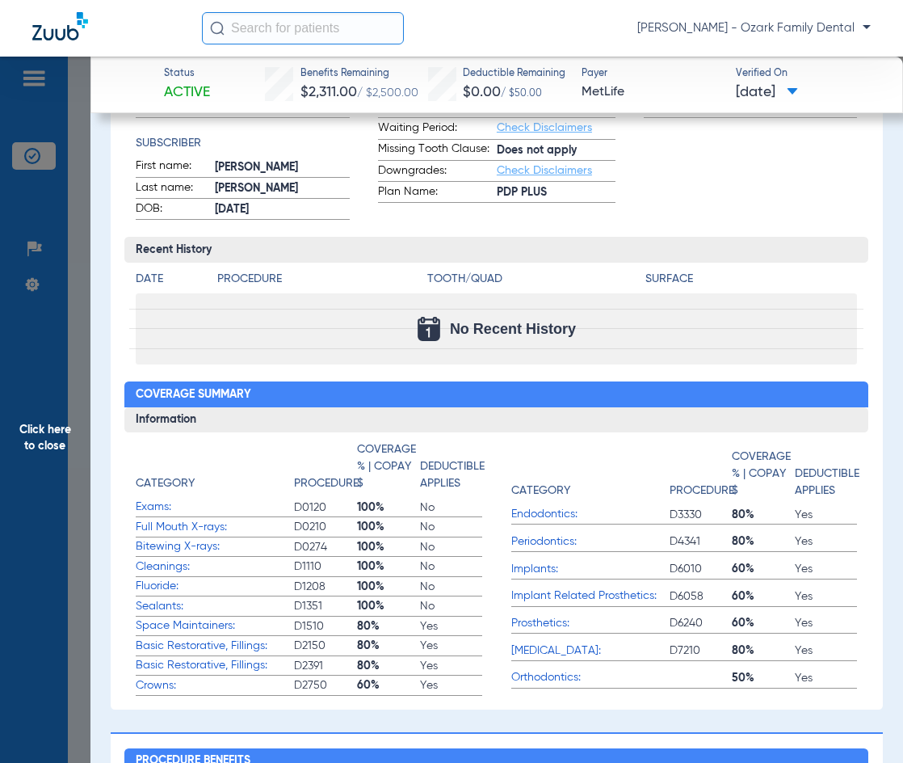
click at [650, 380] on div "Benefits Summary Patient & Plan Information Patient First name: [PERSON_NAME] L…" at bounding box center [497, 323] width 772 height 772
click at [51, 405] on span "Click here to close" at bounding box center [45, 438] width 90 height 763
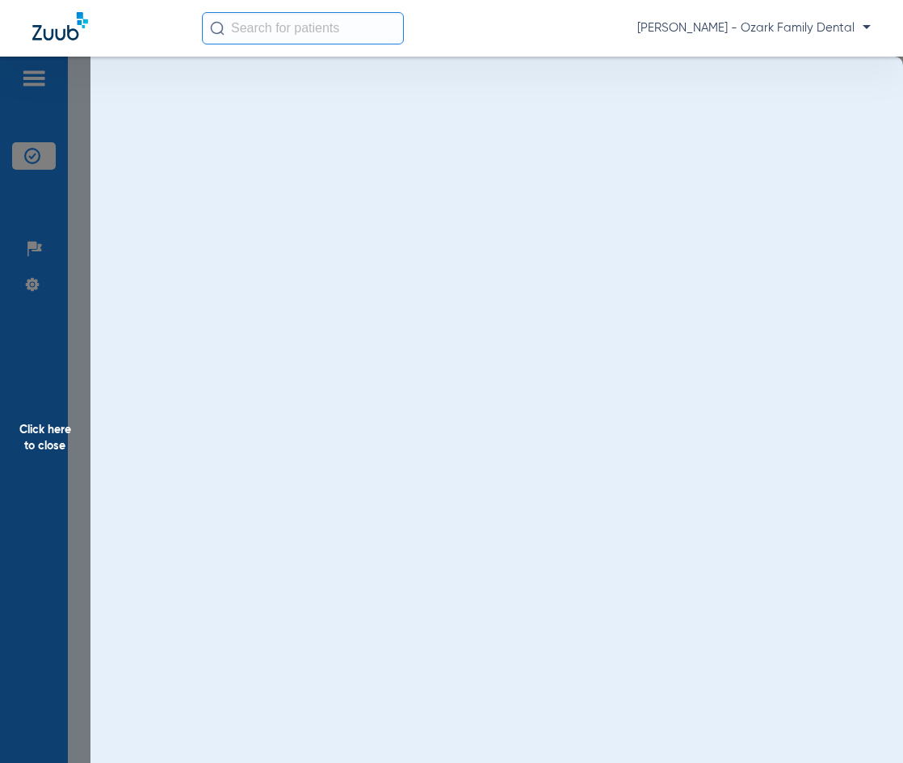
scroll to position [0, 0]
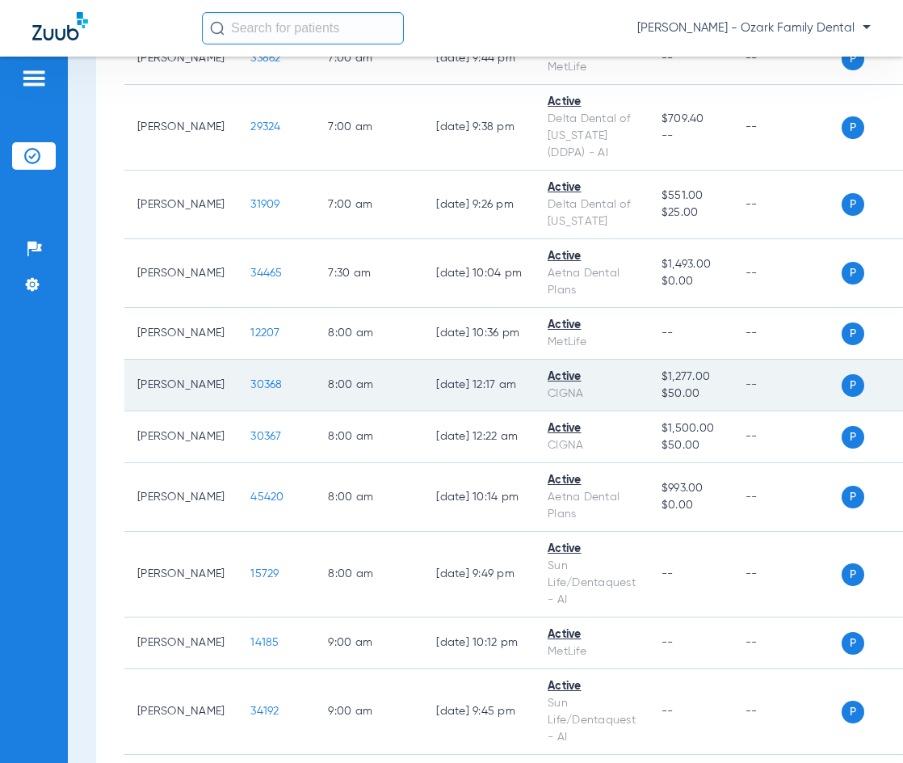
click at [256, 391] on td "30368" at bounding box center [276, 385] width 78 height 52
click at [262, 386] on span "30368" at bounding box center [266, 384] width 32 height 11
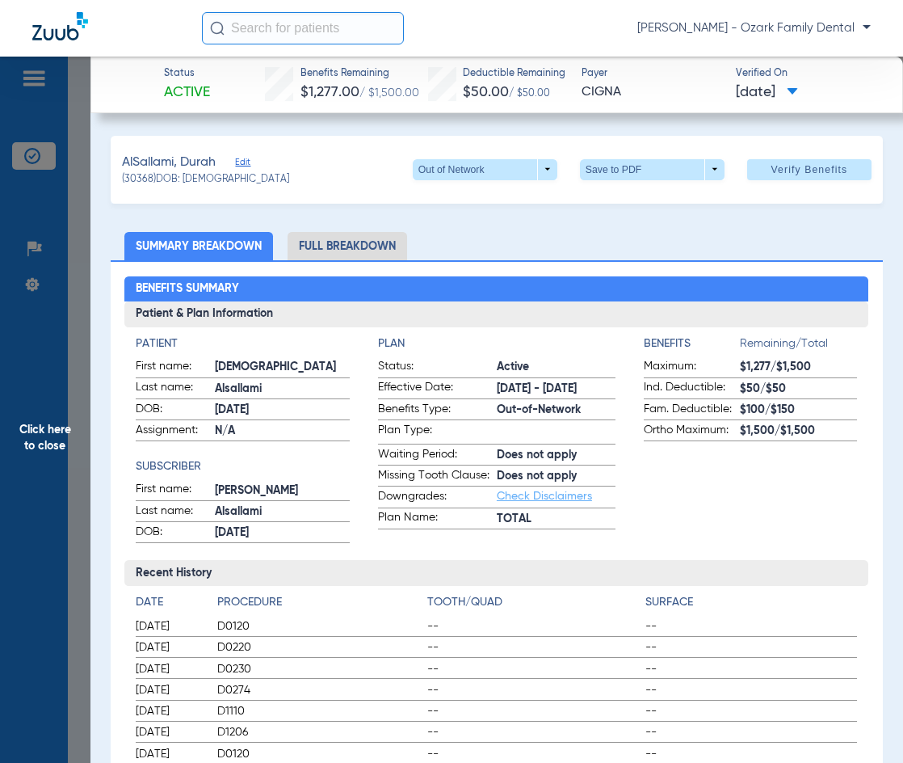
click at [611, 532] on app-patient-and-plan-information "Patient First name: Durah Last name: Alsallami DOB: [DEMOGRAPHIC_DATA] Assignme…" at bounding box center [496, 439] width 721 height 208
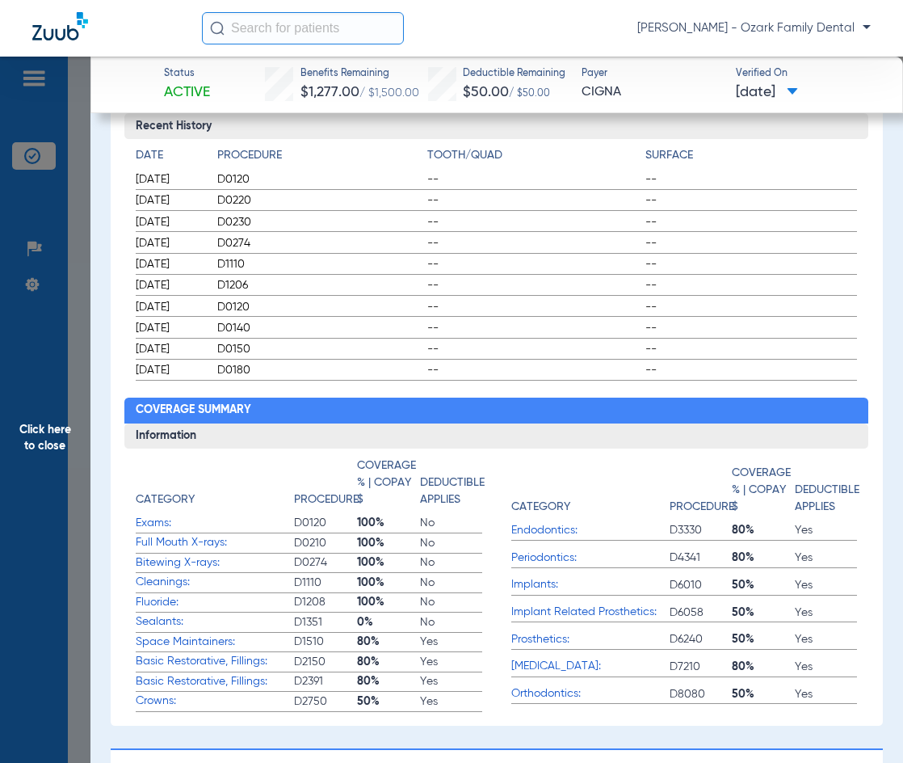
scroll to position [485, 0]
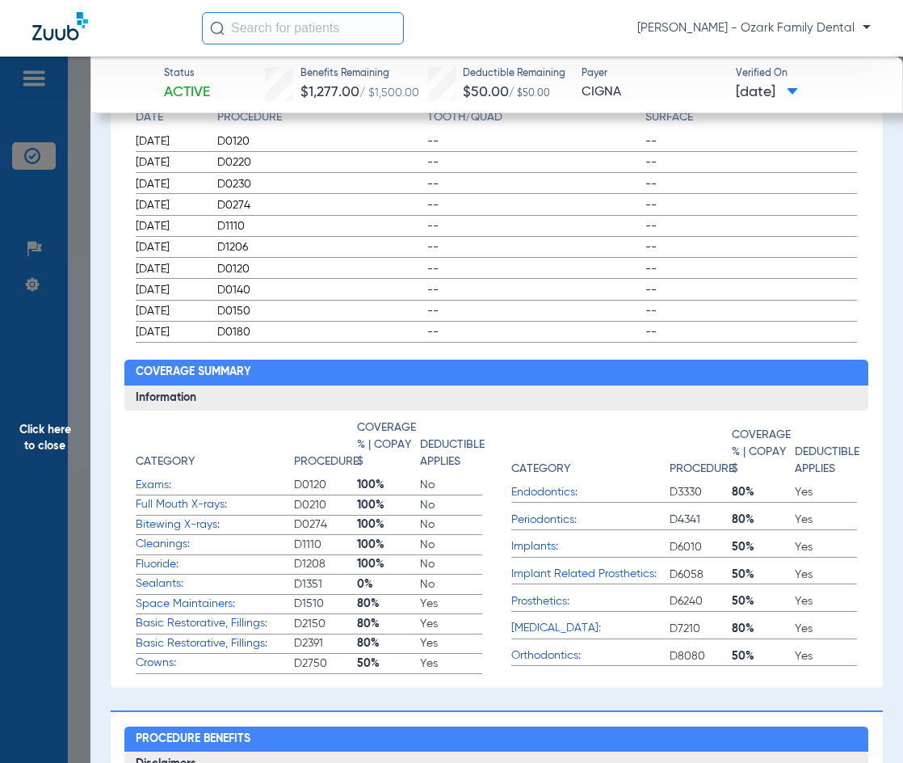
click at [534, 292] on span "--" at bounding box center [533, 290] width 212 height 16
click at [76, 436] on span "Click here to close" at bounding box center [45, 438] width 90 height 763
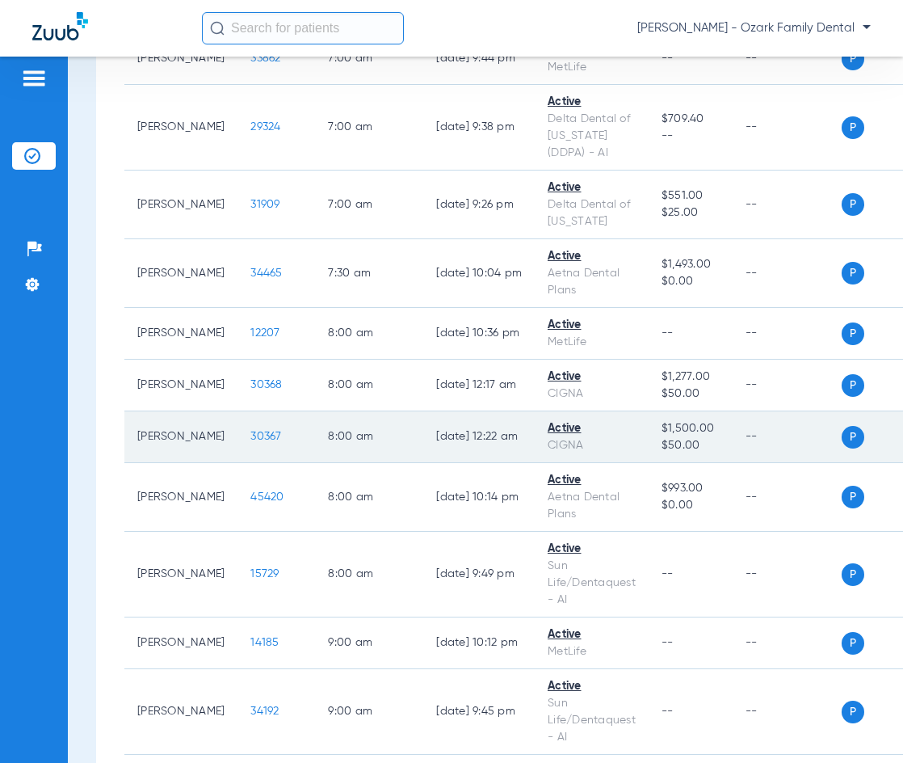
click at [264, 432] on span "30367" at bounding box center [265, 436] width 31 height 11
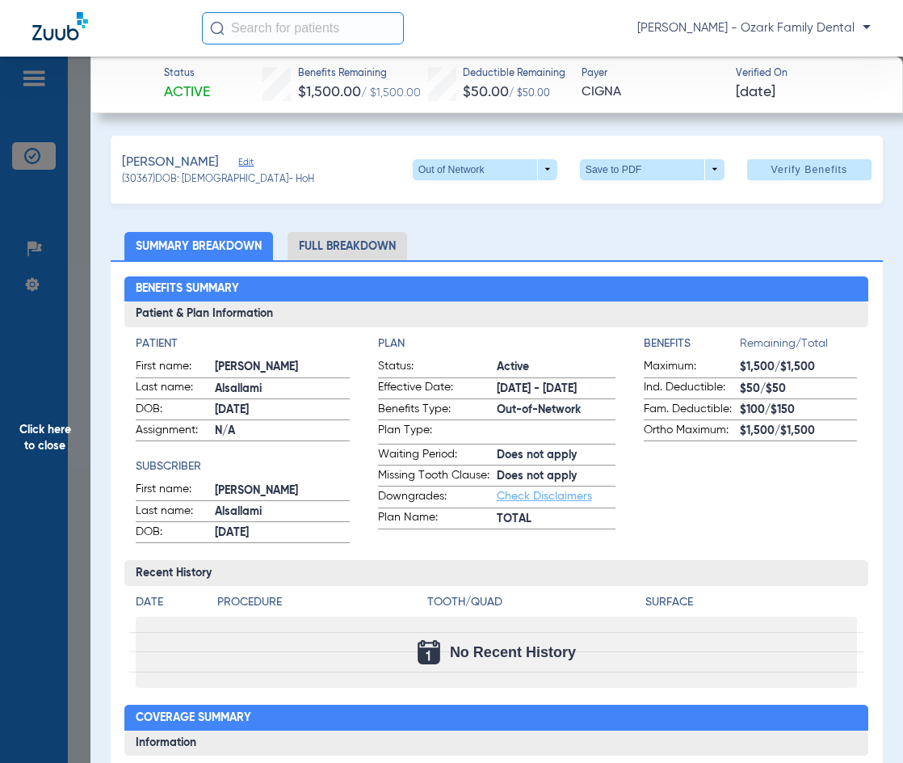
click at [389, 341] on h4 "Plan" at bounding box center [496, 343] width 237 height 17
click at [50, 427] on span "Click here to close" at bounding box center [45, 438] width 90 height 763
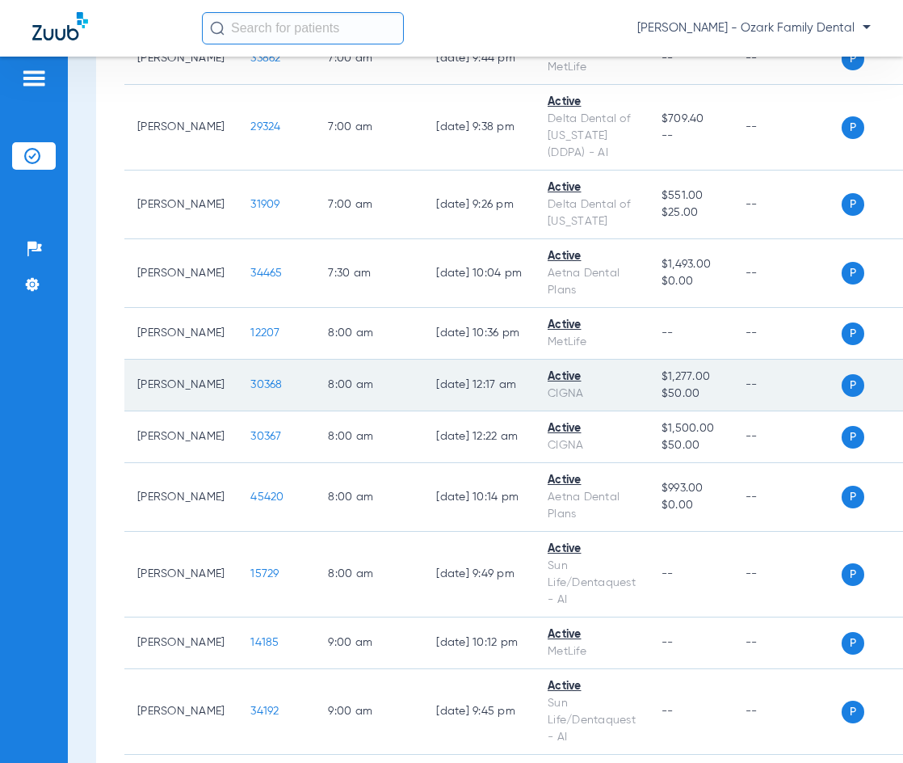
click at [261, 397] on td "30368" at bounding box center [276, 385] width 78 height 52
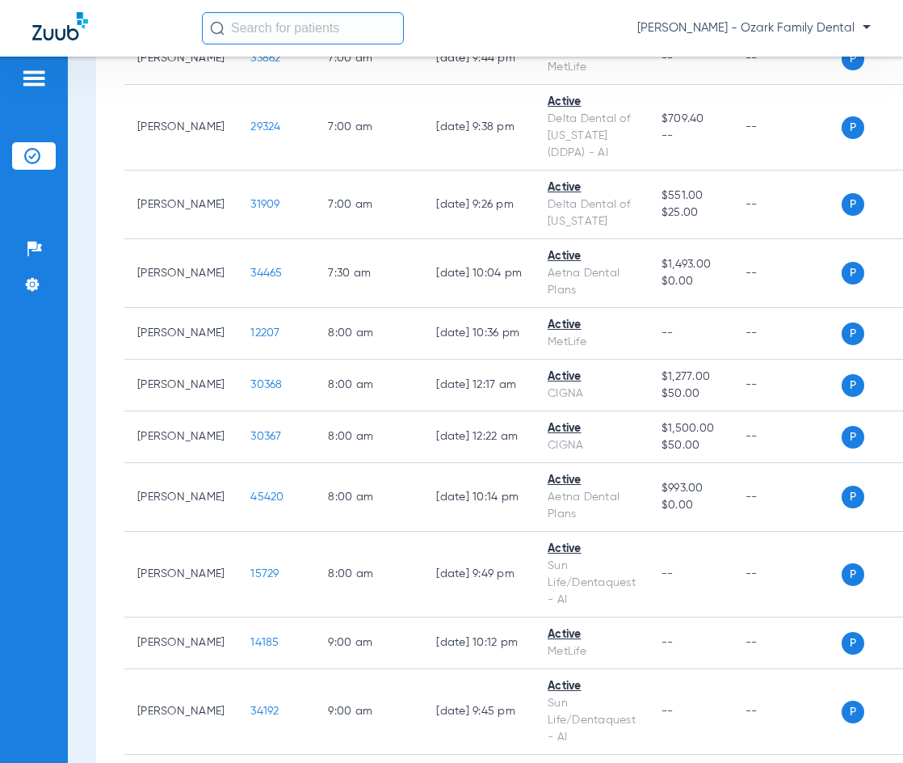
click at [517, 32] on div "[PERSON_NAME] - Ozark Family Dental" at bounding box center [536, 28] width 669 height 32
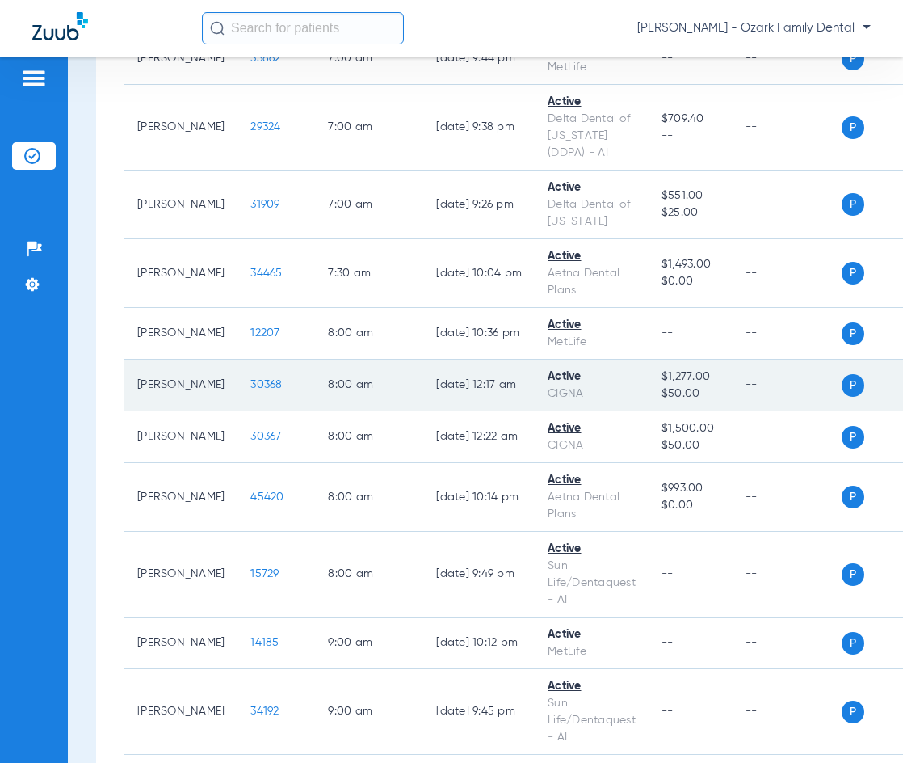
click at [267, 384] on span "30368" at bounding box center [266, 384] width 32 height 11
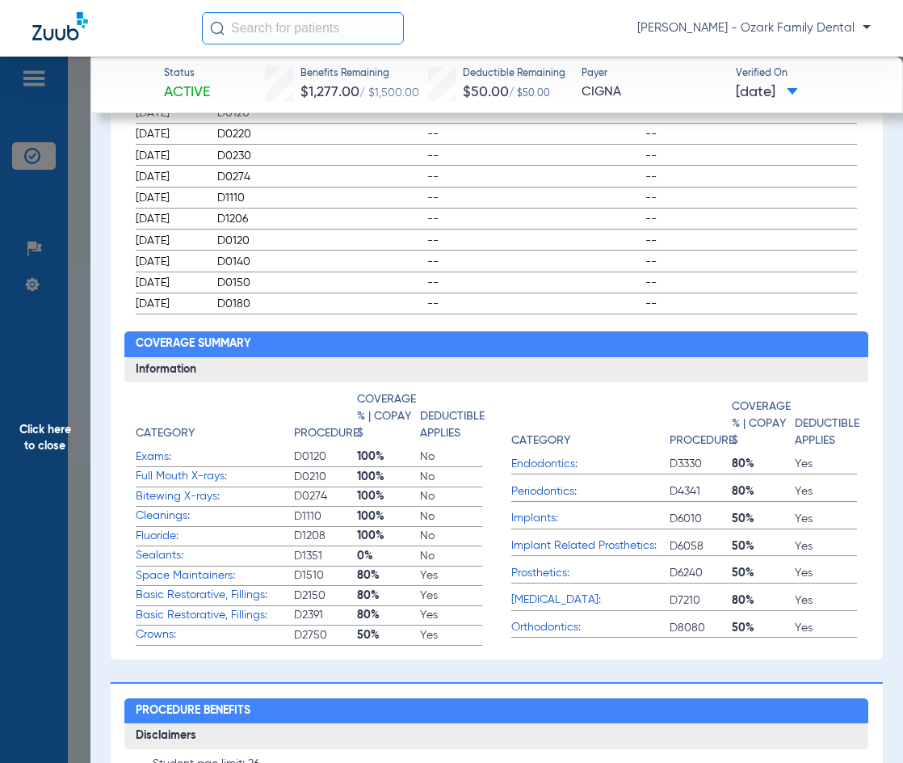
scroll to position [565, 0]
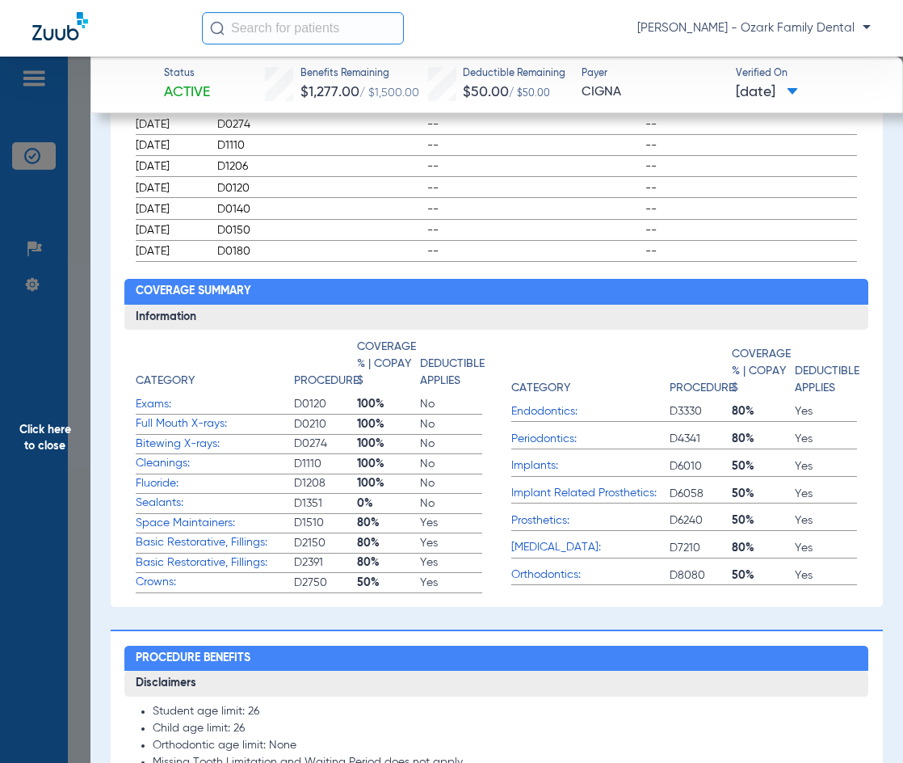
click at [79, 443] on span "Click here to close" at bounding box center [45, 438] width 90 height 763
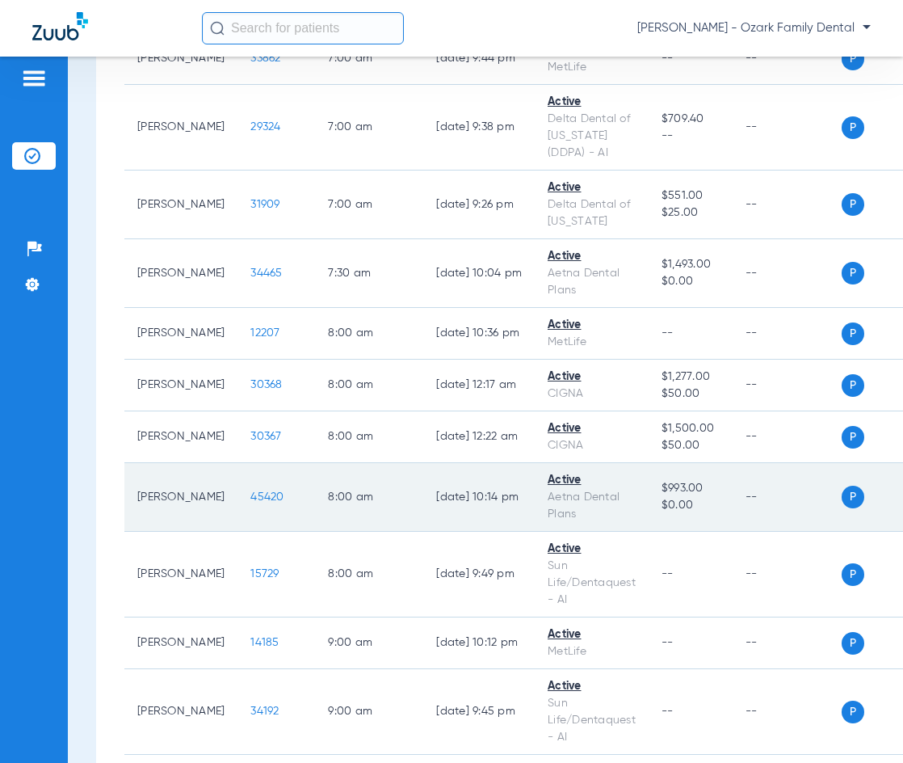
click at [263, 495] on span "45420" at bounding box center [266, 496] width 33 height 11
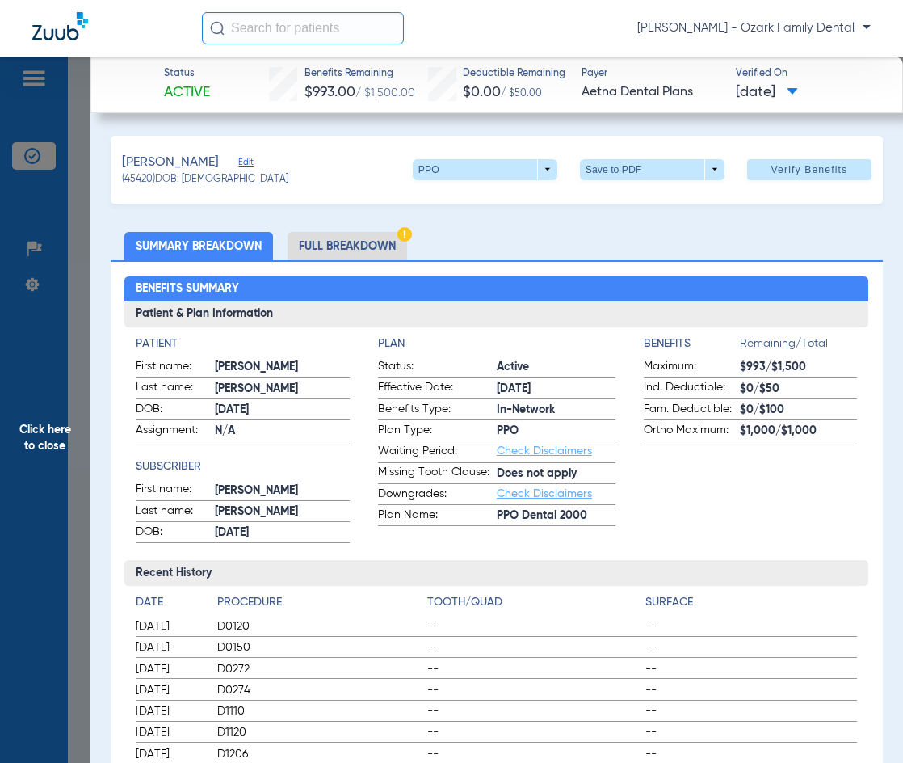
click at [482, 268] on div "Benefits Summary Patient & Plan Information Patient First name: [PERSON_NAME] L…" at bounding box center [497, 716] width 772 height 912
click at [467, 431] on span "Plan Type:" at bounding box center [437, 431] width 119 height 19
click at [700, 560] on h3 "Recent History" at bounding box center [496, 573] width 744 height 26
click at [83, 475] on span "Click here to close" at bounding box center [45, 438] width 90 height 763
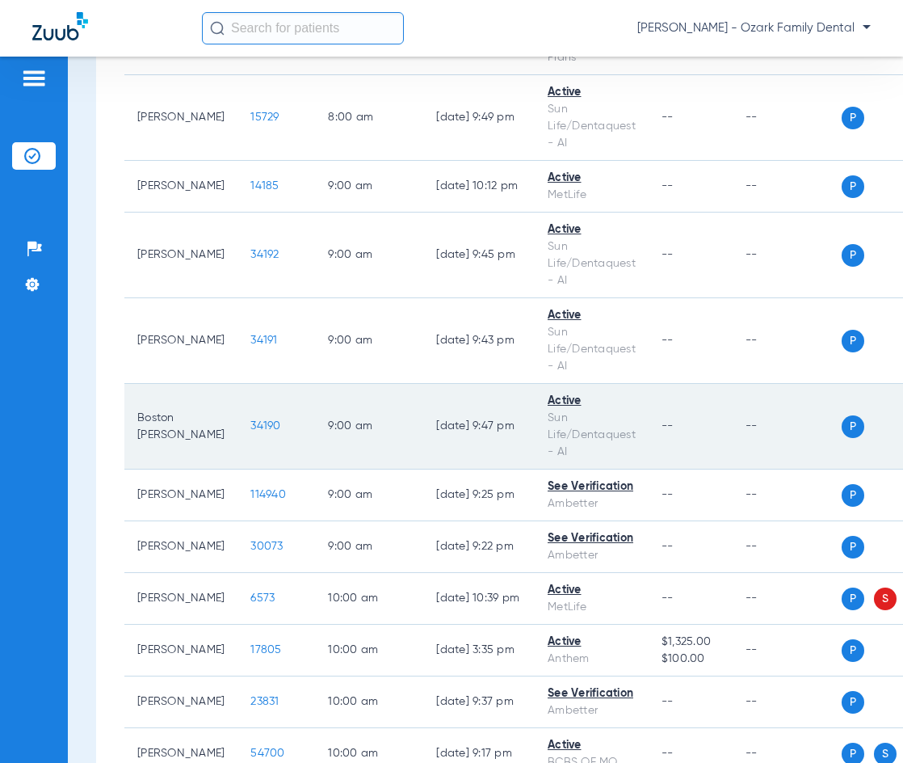
scroll to position [727, 0]
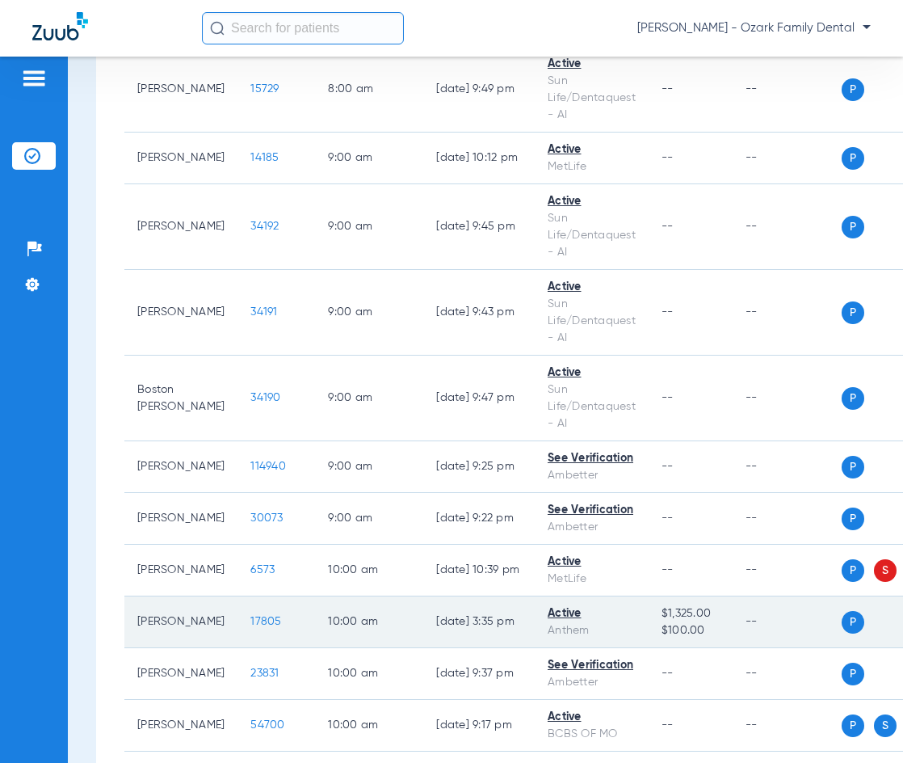
click at [281, 622] on span "17805" at bounding box center [265, 621] width 31 height 11
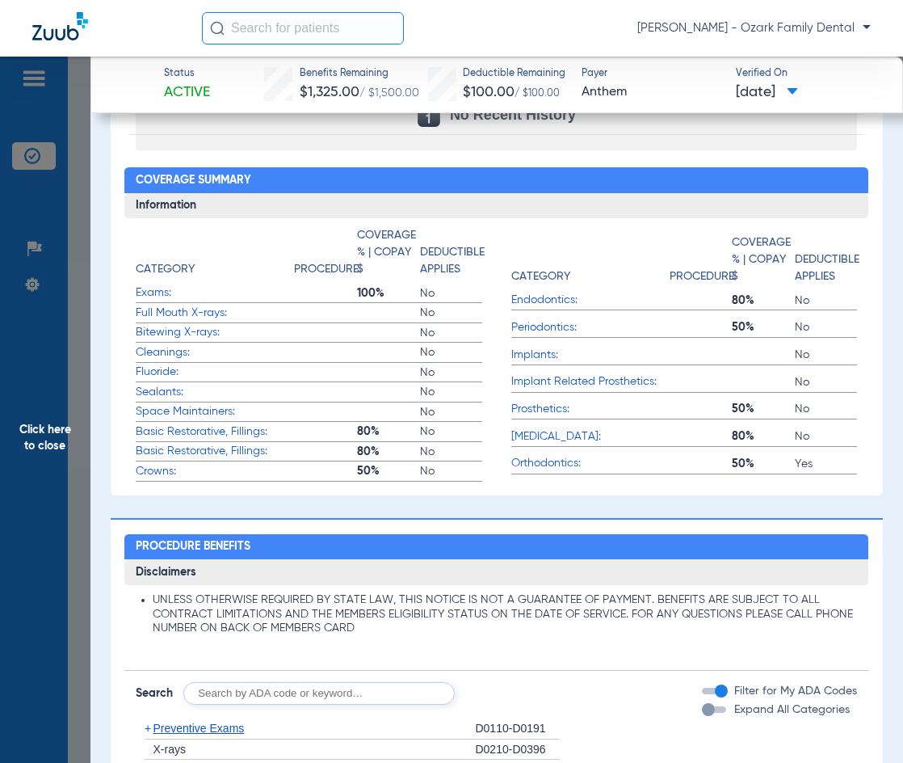
scroll to position [565, 0]
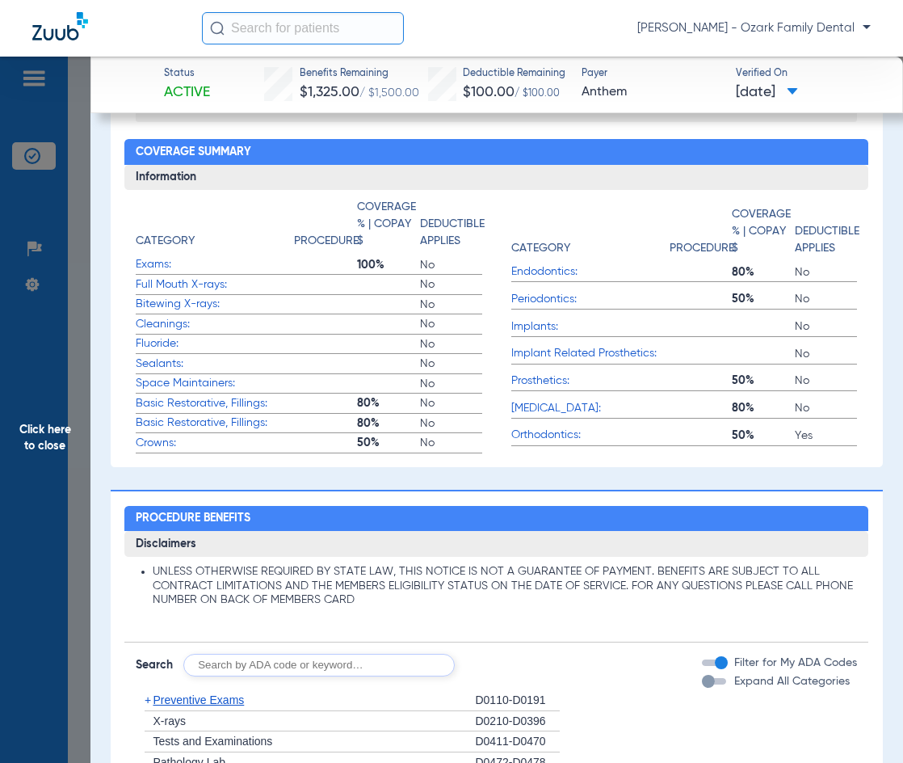
click at [255, 581] on li "UNLESS OTHERWISE REQUIRED BY STATE LAW, THIS NOTICE IS NOT A GUARANTEE OF PAYME…" at bounding box center [505, 586] width 704 height 43
click at [77, 435] on span "Click here to close" at bounding box center [45, 438] width 90 height 763
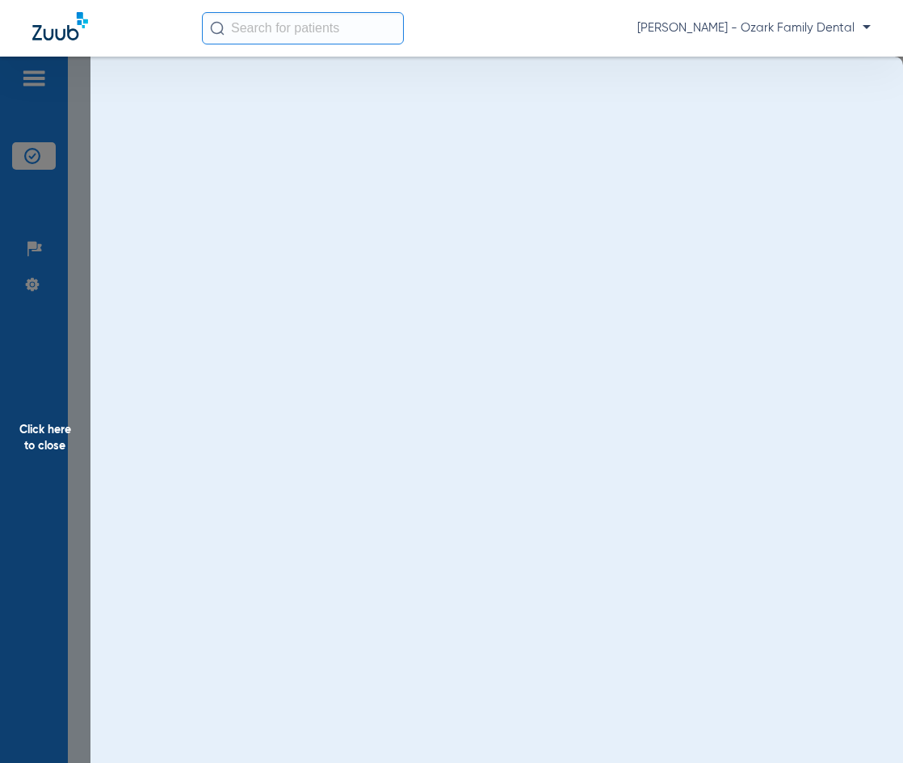
scroll to position [0, 0]
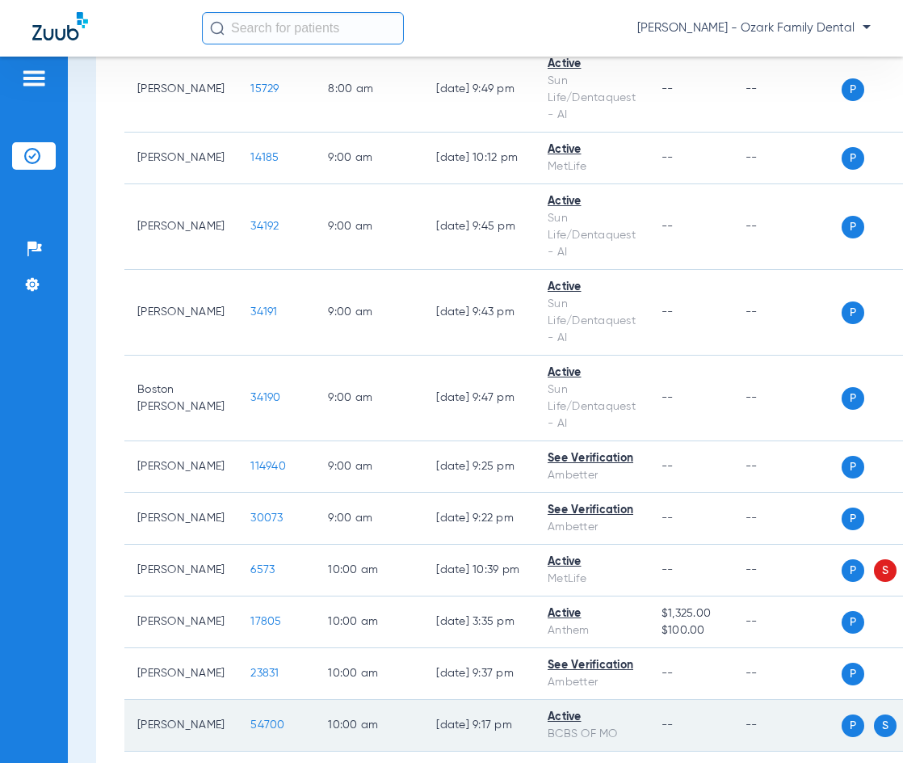
click at [278, 721] on span "54700" at bounding box center [267, 724] width 34 height 11
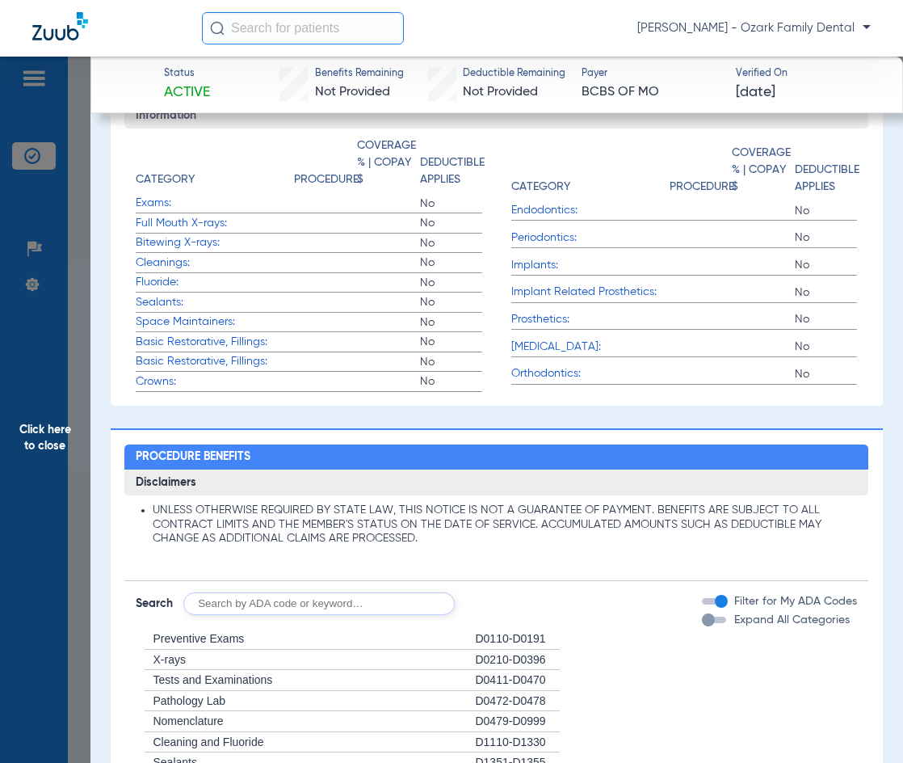
scroll to position [624, 0]
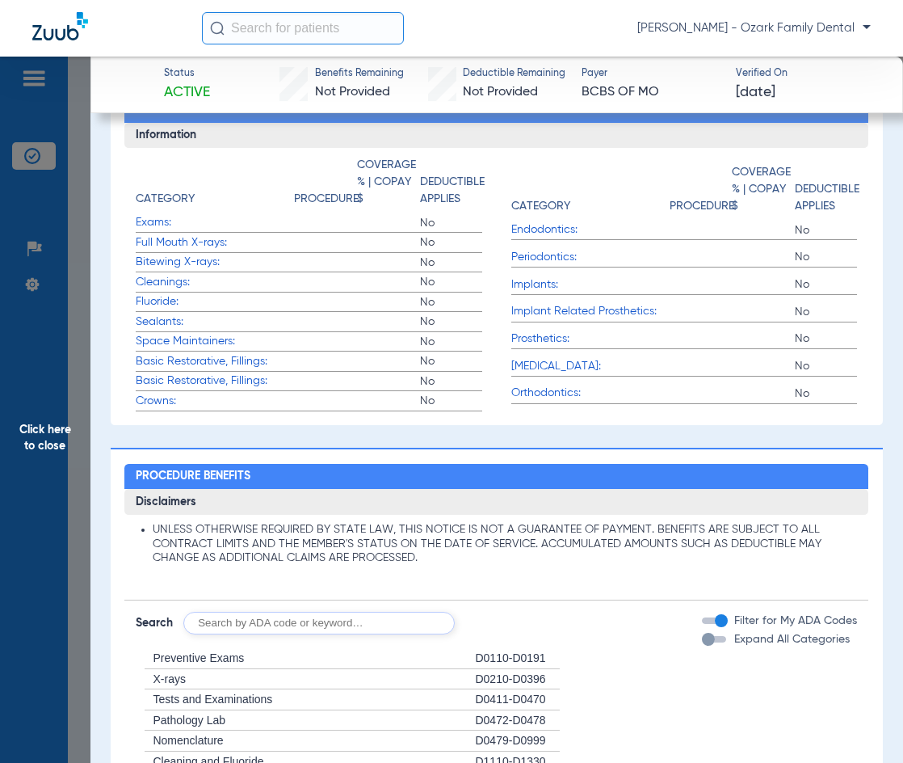
click at [277, 448] on app-breakdown-container "Summary Breakdown Full Breakdown Benefits Summary Patient & Plan Information Pa…" at bounding box center [497, 643] width 772 height 2038
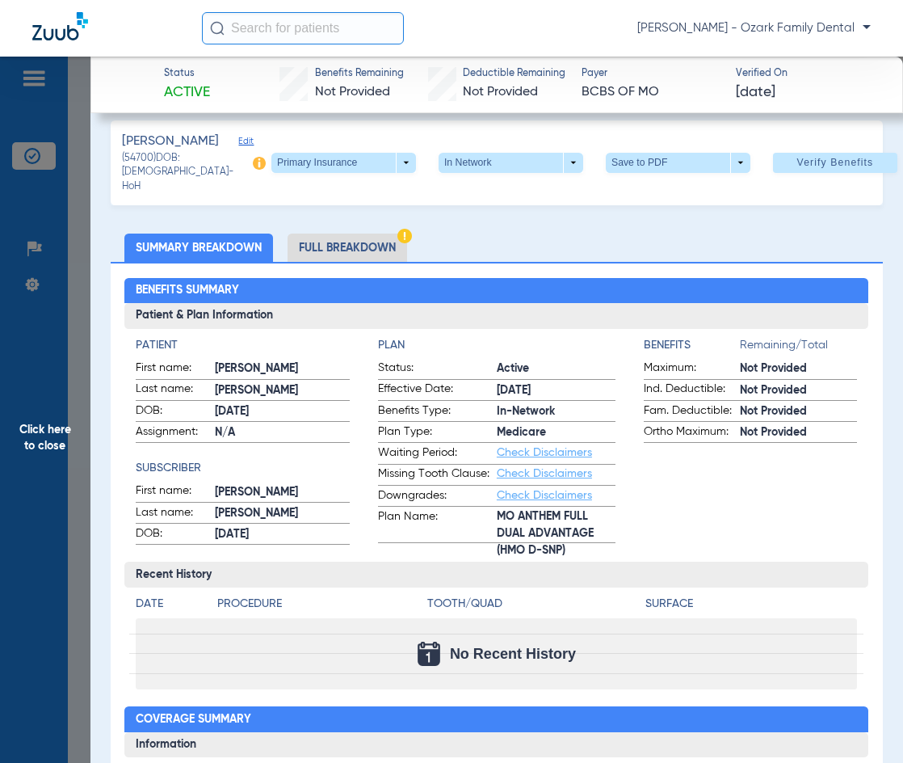
scroll to position [0, 0]
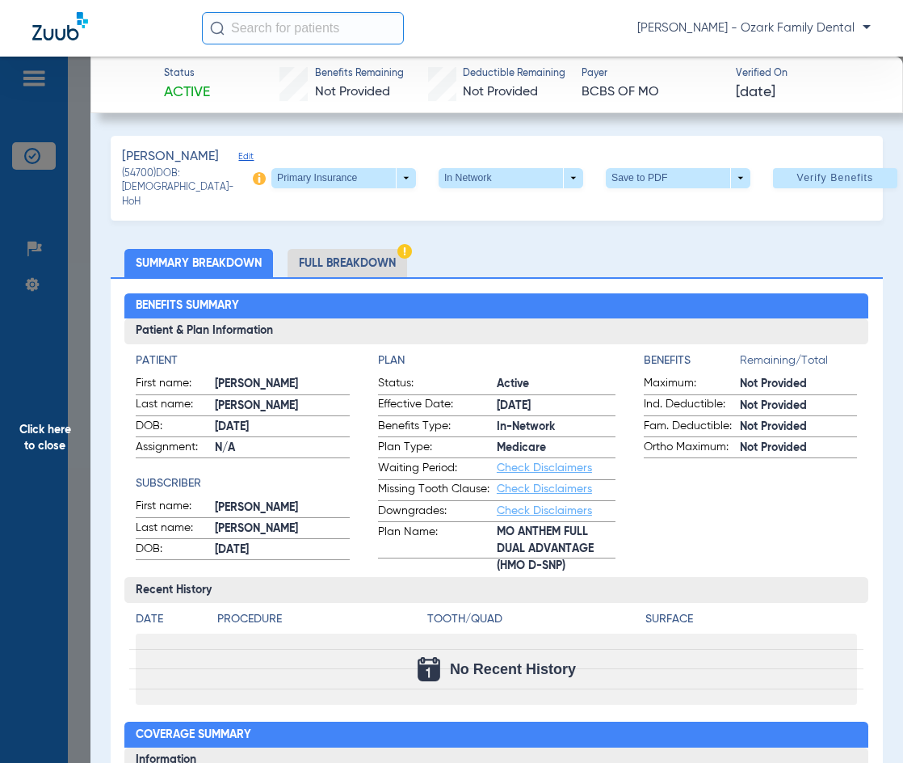
click at [86, 432] on span "Click here to close" at bounding box center [45, 438] width 90 height 763
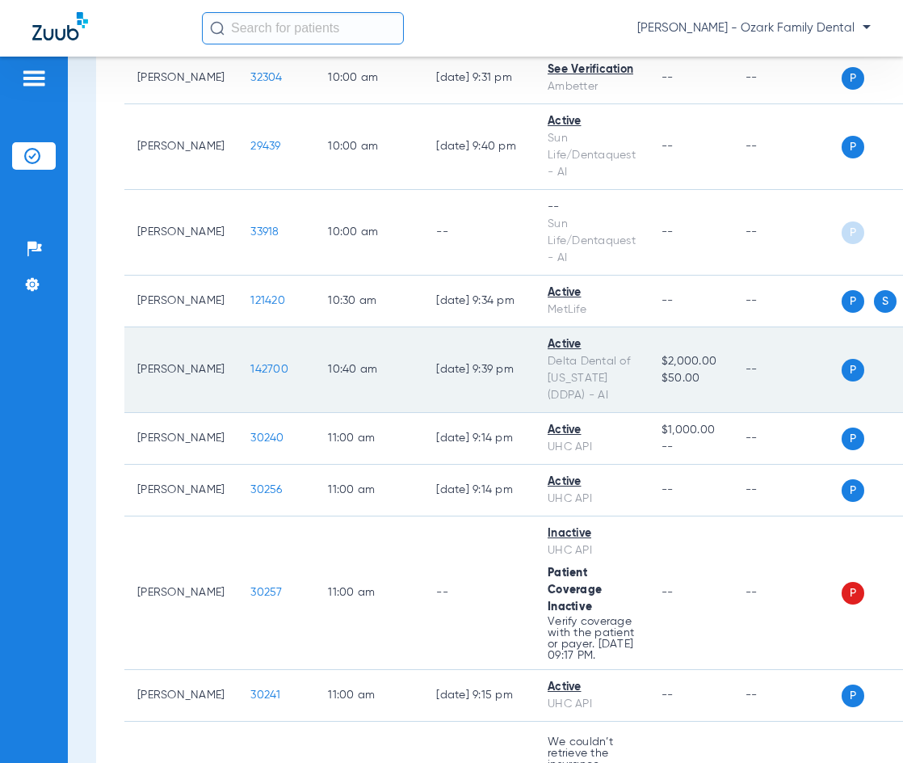
scroll to position [1454, 0]
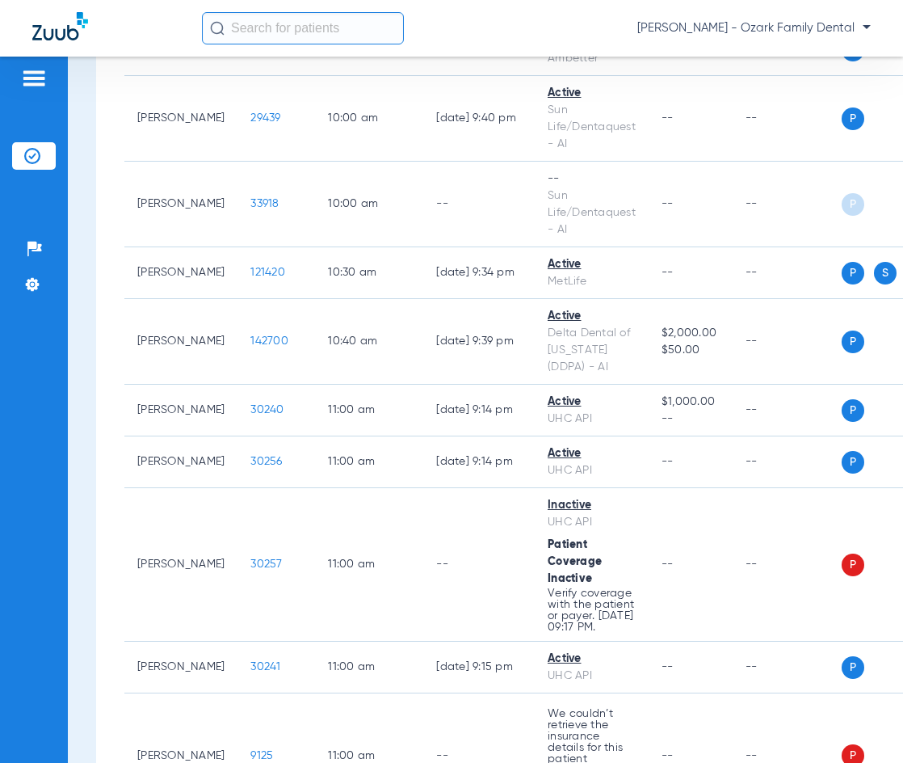
click at [603, 9] on div "[PERSON_NAME] - Ozark Family Dental" at bounding box center [451, 28] width 903 height 57
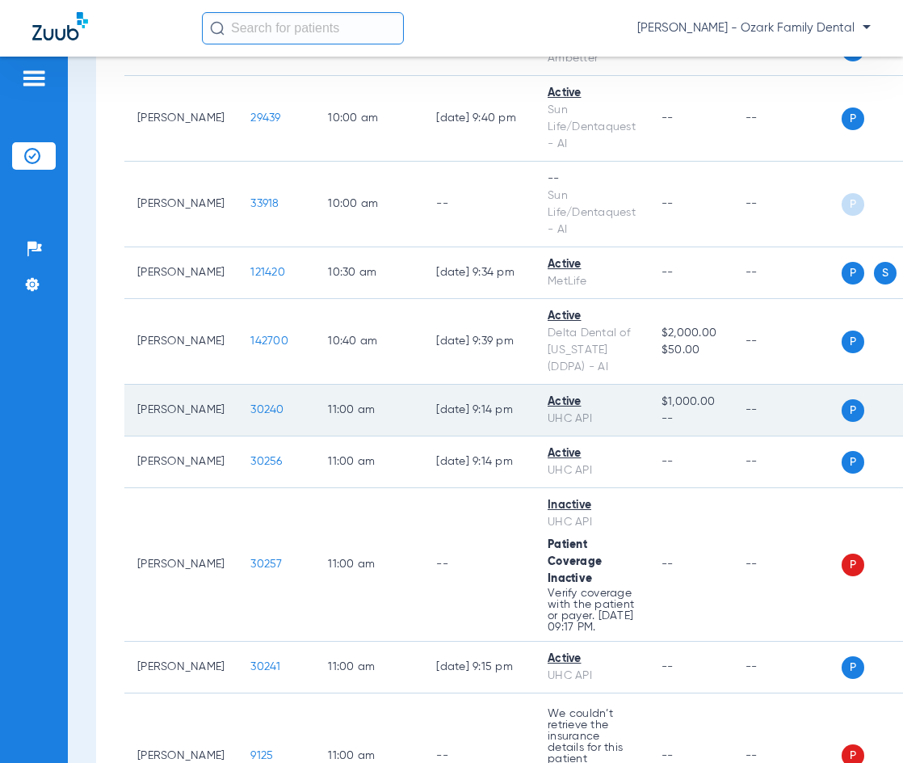
click at [279, 404] on span "30240" at bounding box center [266, 409] width 33 height 11
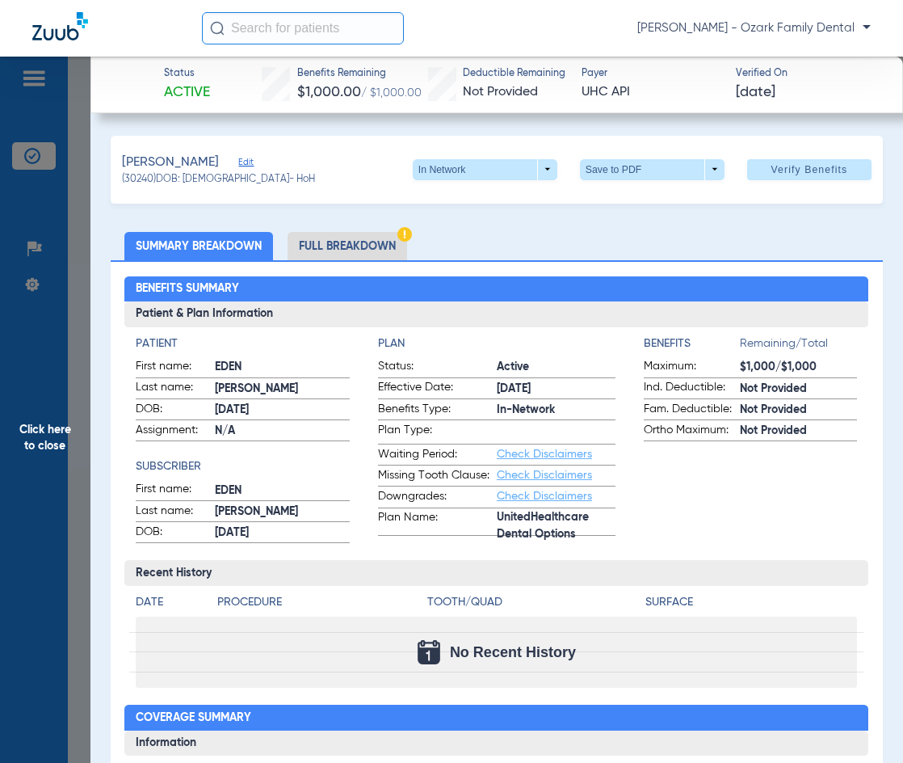
click at [485, 248] on ul "Summary Breakdown Full Breakdown" at bounding box center [497, 246] width 772 height 28
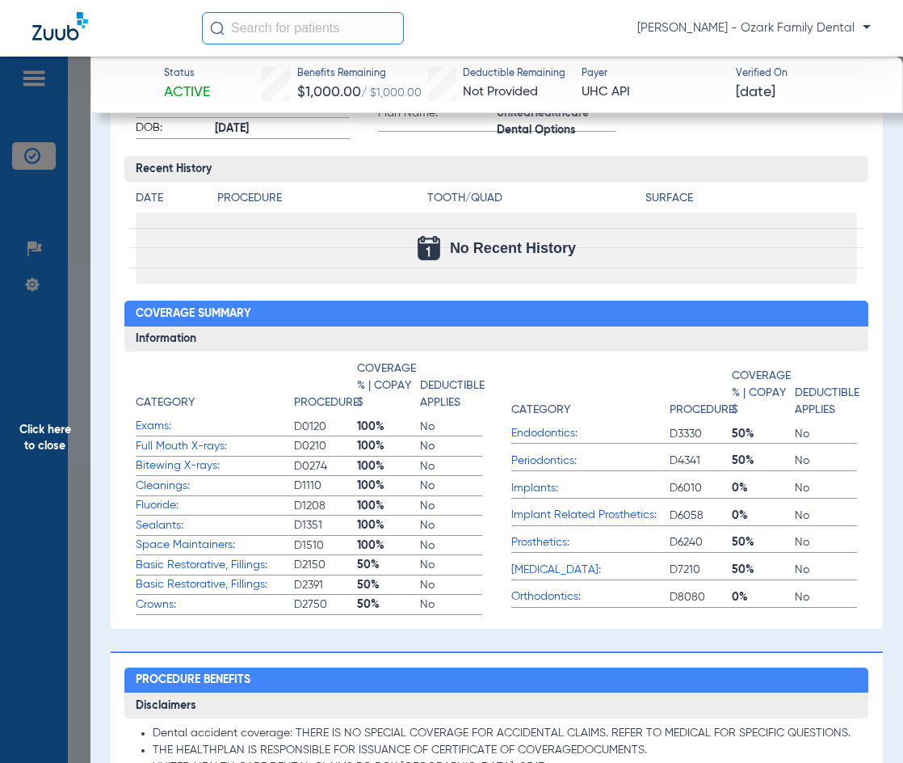
scroll to position [323, 0]
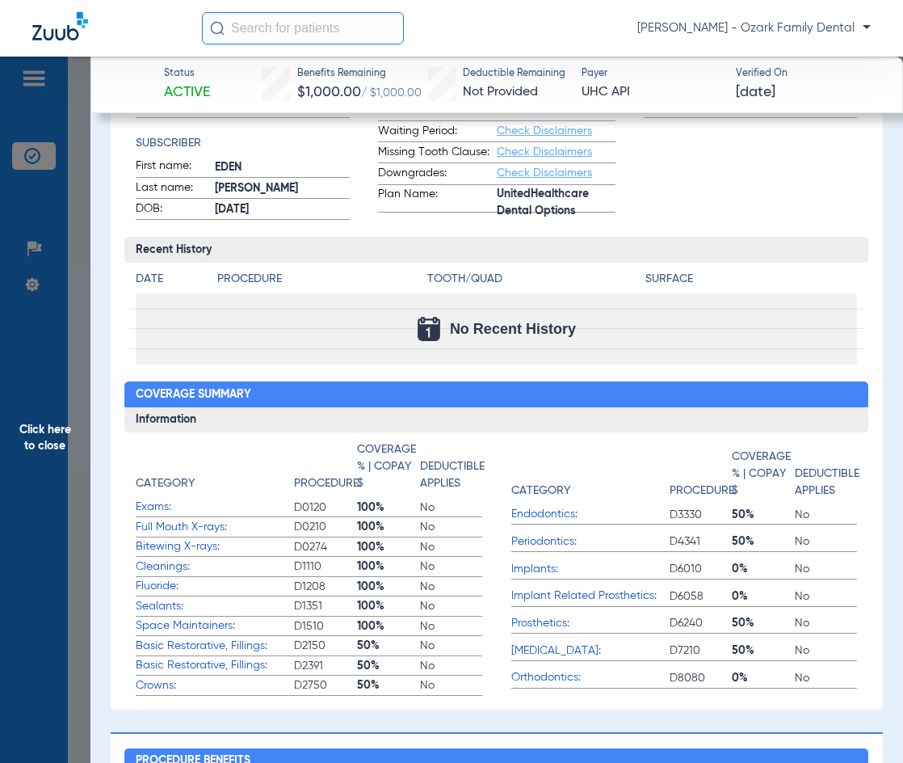
click at [527, 441] on app-breakdown-title "Category" at bounding box center [590, 473] width 158 height 64
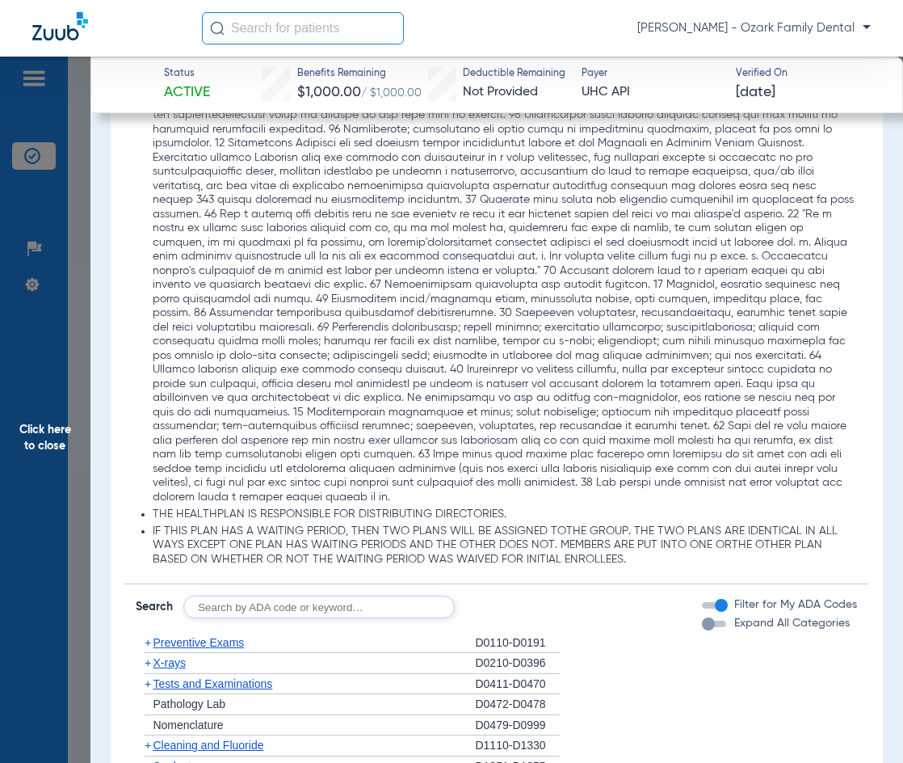
scroll to position [1777, 0]
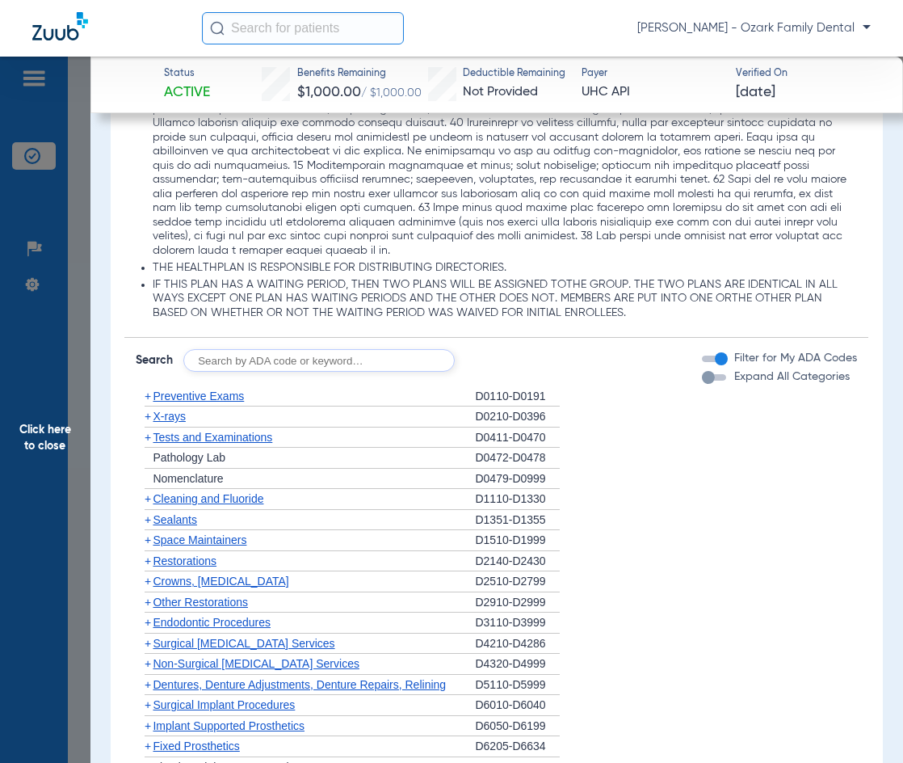
click at [600, 379] on div "Disclaimers Dental accident coverage: THERE IS NO SPECIAL COVERAGE FOR ACCIDENT…" at bounding box center [496, 120] width 744 height 1603
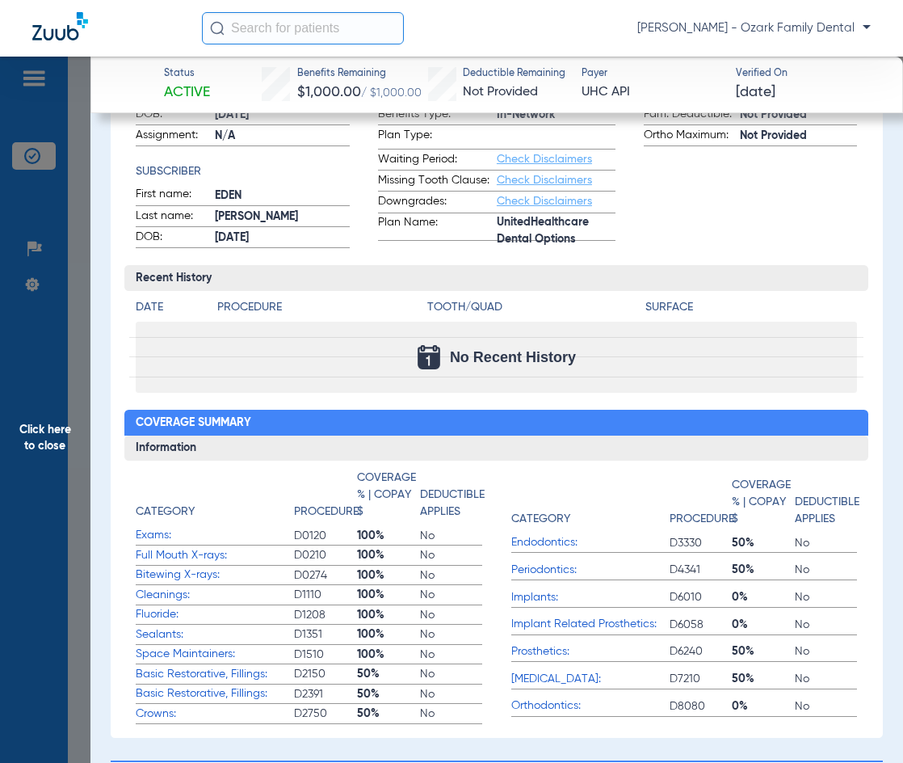
scroll to position [323, 0]
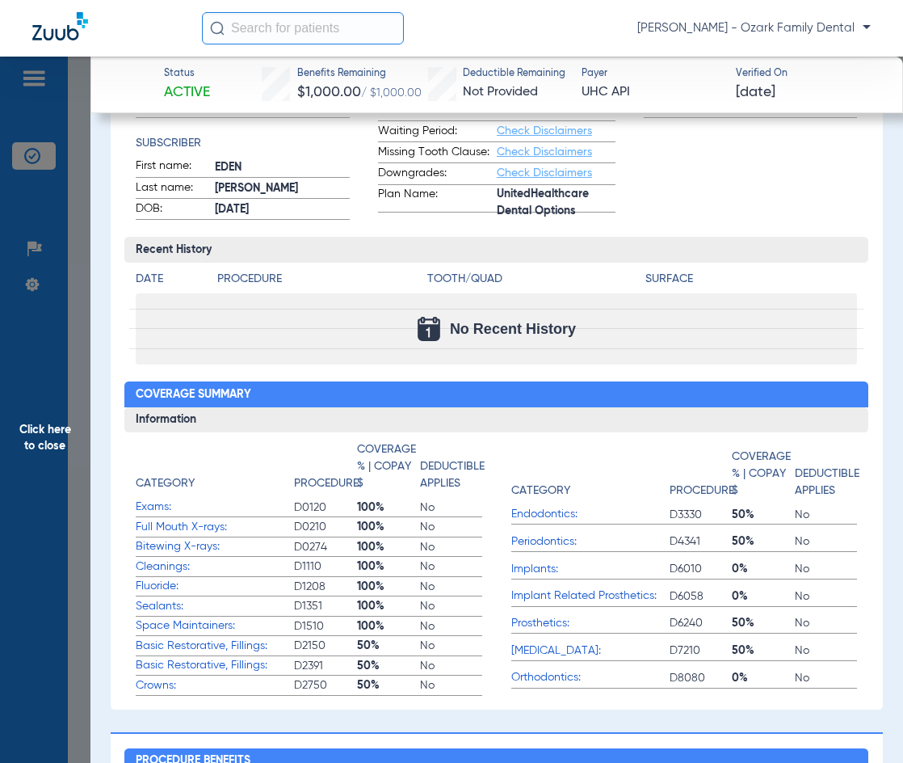
drag, startPoint x: 608, startPoint y: 387, endPoint x: 587, endPoint y: 393, distance: 21.7
click at [607, 387] on h2 "Coverage Summary" at bounding box center [496, 394] width 744 height 26
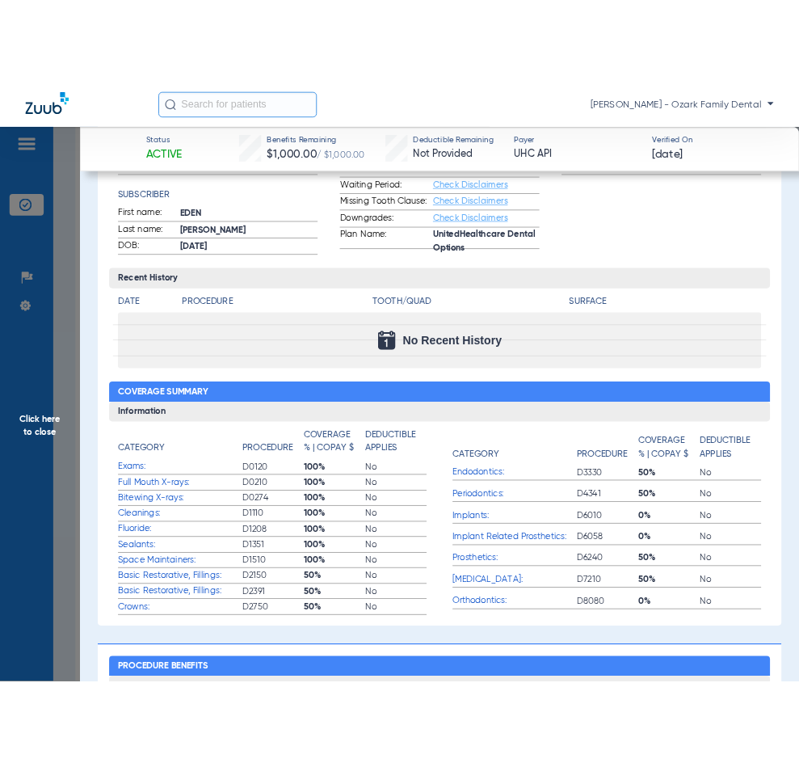
scroll to position [404, 0]
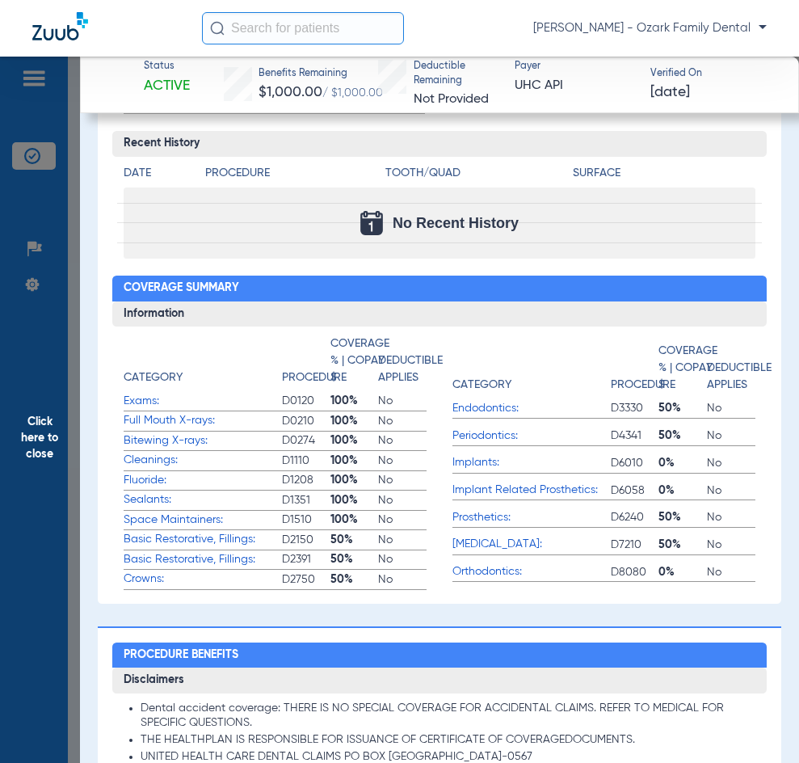
scroll to position [565, 0]
